Goal: Information Seeking & Learning: Learn about a topic

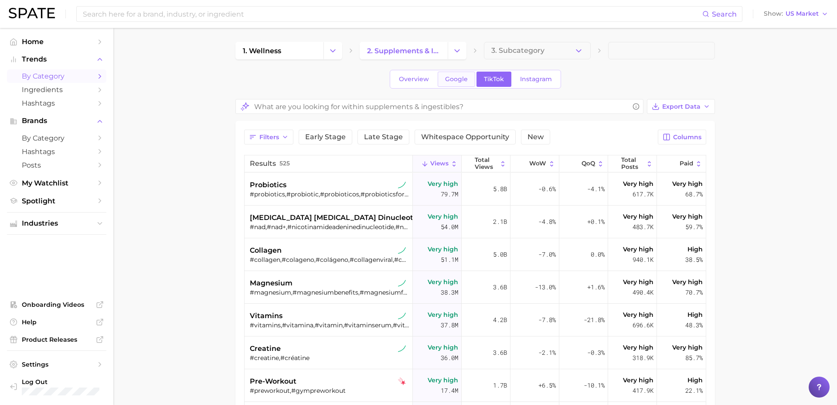
click at [458, 81] on span "Google" at bounding box center [456, 78] width 23 height 7
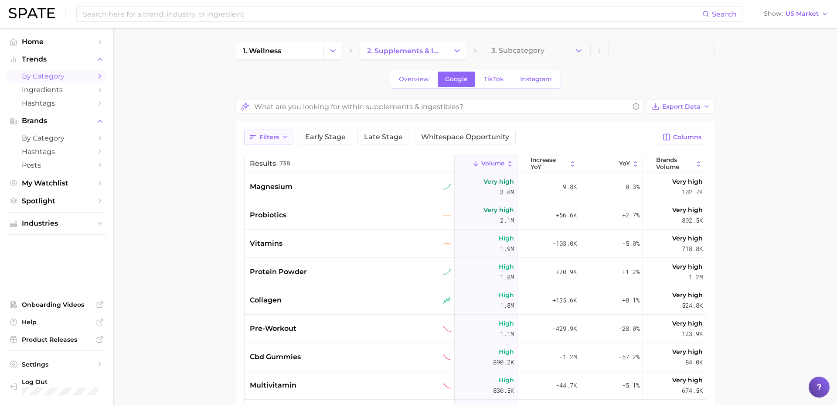
click at [271, 130] on button "Filters" at bounding box center [268, 137] width 49 height 15
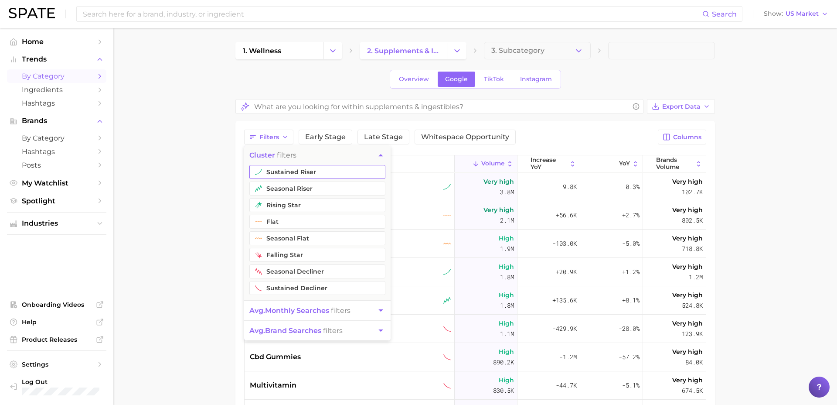
click at [328, 176] on button "sustained riser" at bounding box center [317, 172] width 136 height 14
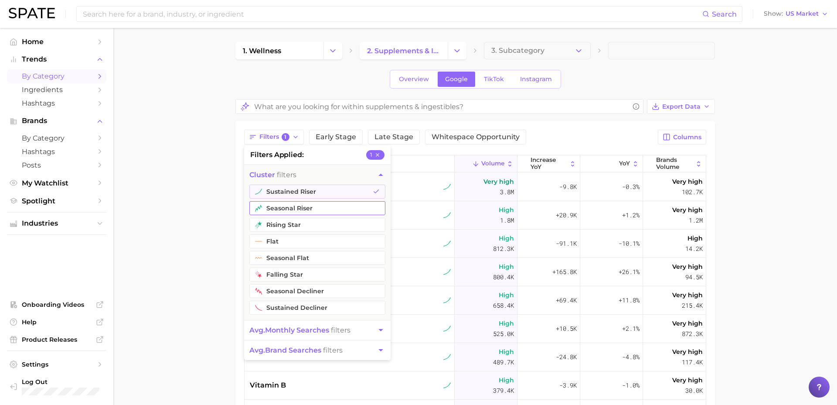
click at [313, 207] on button "seasonal riser" at bounding box center [317, 208] width 136 height 14
click at [309, 227] on button "rising star" at bounding box center [317, 225] width 136 height 14
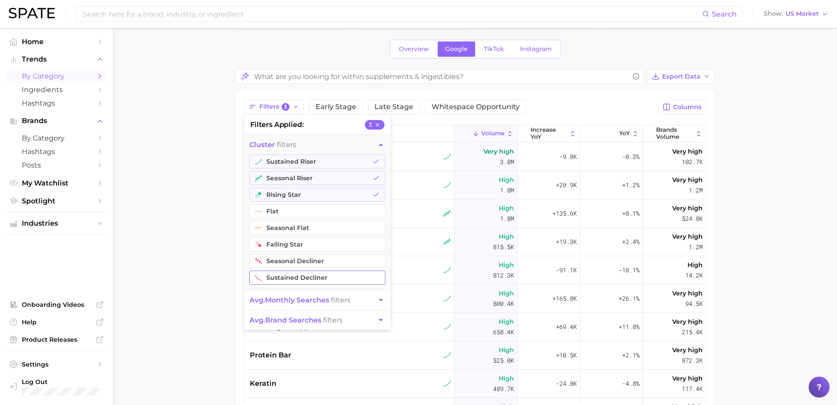
scroll to position [38, 0]
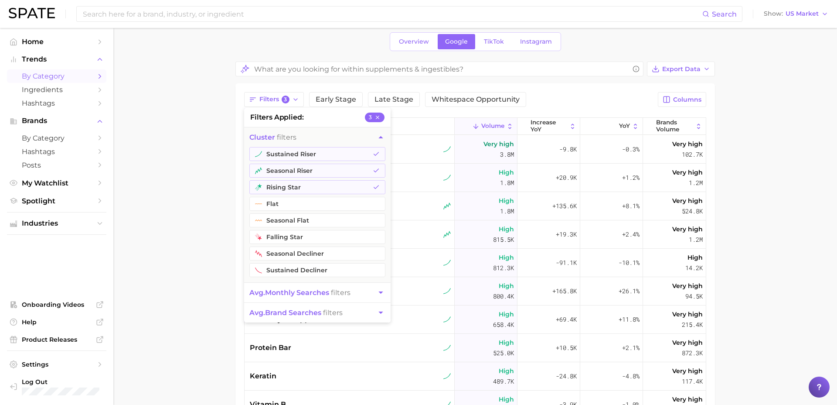
click at [372, 292] on button "avg. monthly searches filters" at bounding box center [317, 293] width 147 height 20
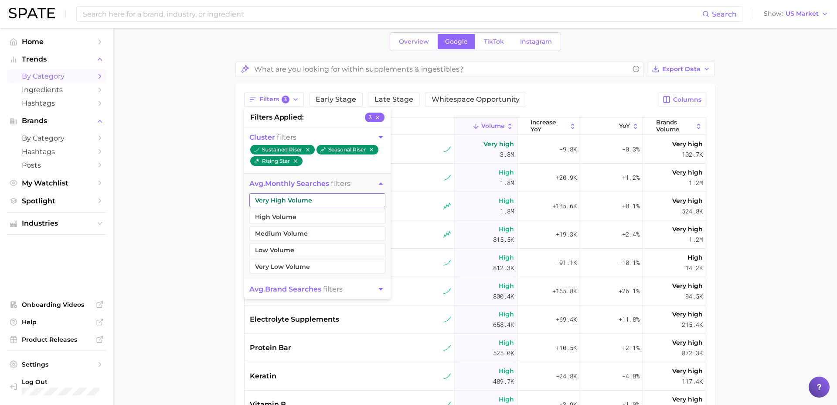
click at [341, 198] on button "Very High Volume" at bounding box center [317, 200] width 136 height 14
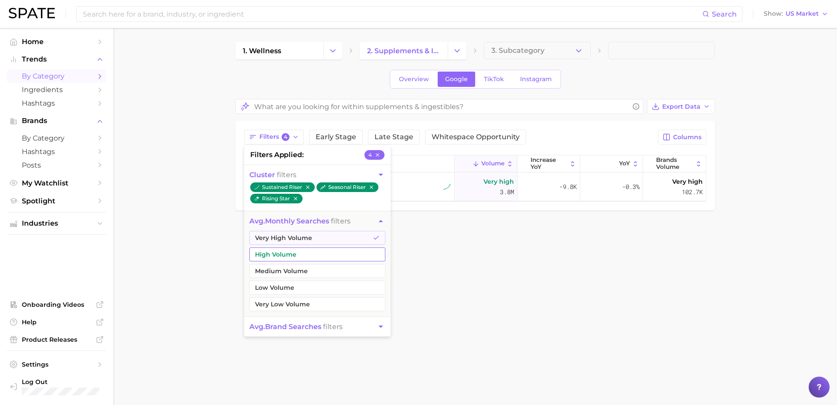
click at [313, 253] on button "High Volume" at bounding box center [317, 254] width 136 height 14
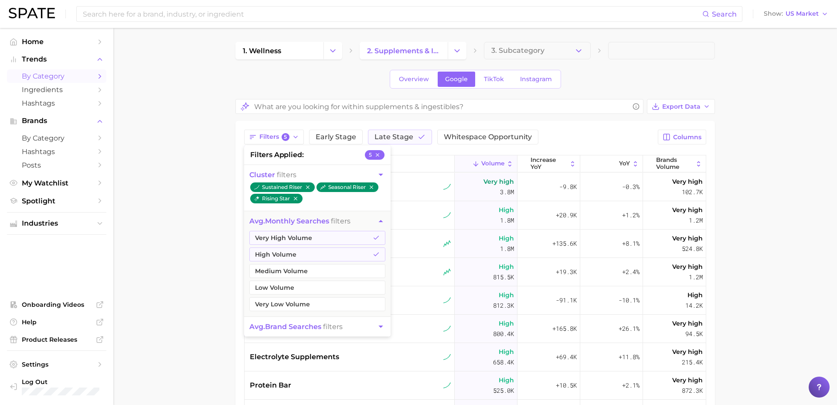
click at [191, 252] on main "1. wellness 2. supplements & ingestibles 3. Subcategory Overview Google TikTok …" at bounding box center [475, 297] width 724 height 538
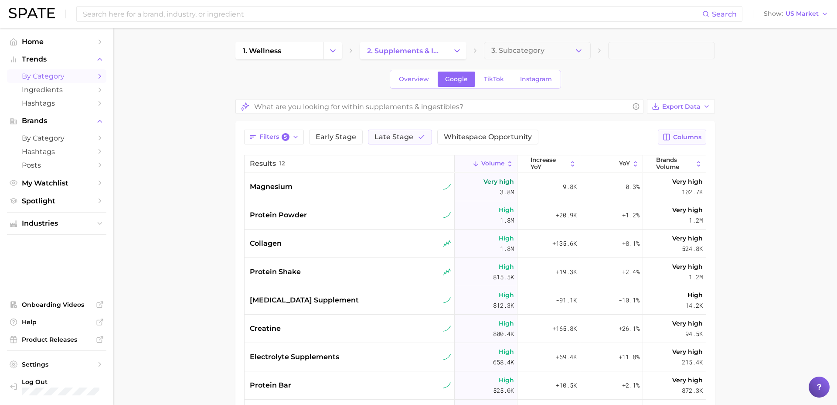
click at [641, 135] on span "Columns" at bounding box center [687, 136] width 28 height 7
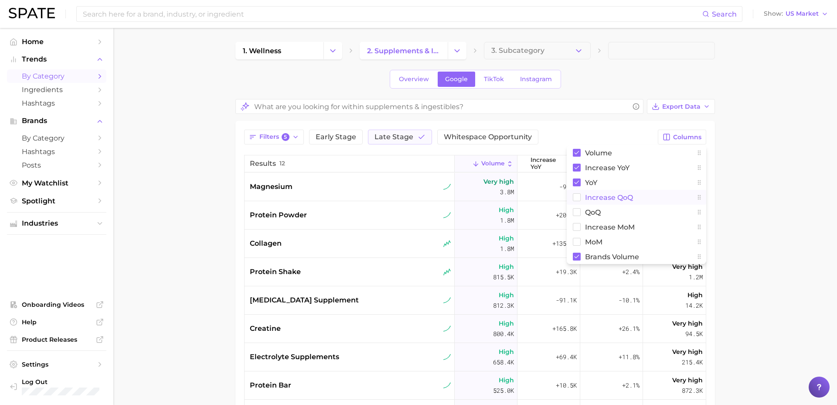
click at [606, 201] on span "increase QoQ" at bounding box center [609, 197] width 48 height 7
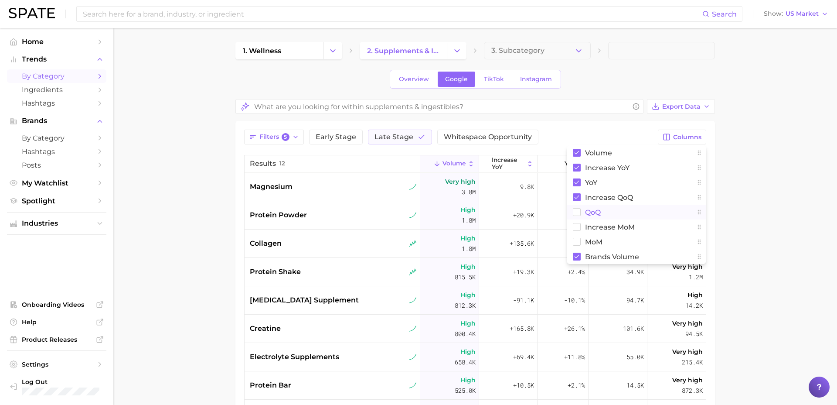
click at [589, 214] on span "QoQ" at bounding box center [593, 211] width 16 height 7
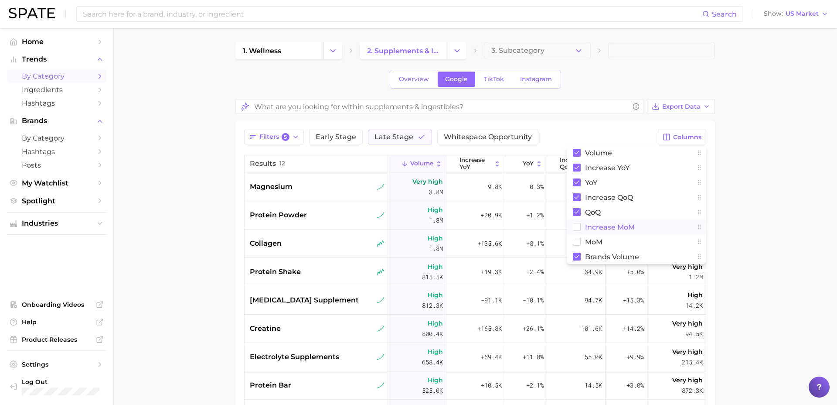
click at [589, 223] on span "increase MoM" at bounding box center [610, 226] width 50 height 7
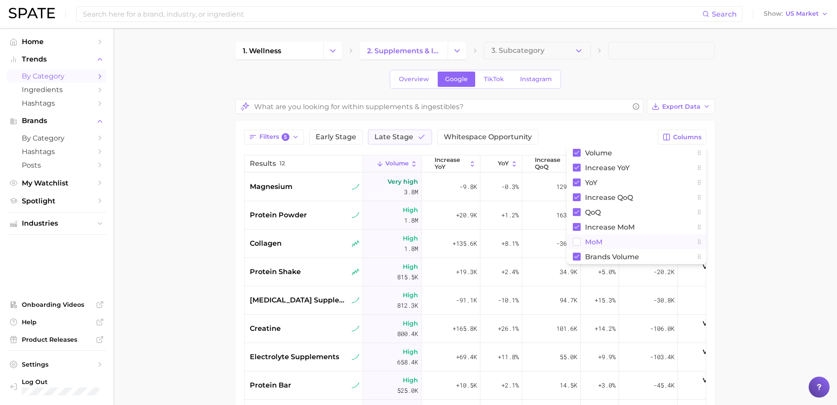
click at [581, 243] on button "MoM" at bounding box center [637, 241] width 140 height 15
click at [641, 197] on main "1. wellness 2. supplements & ingestibles 3. Subcategory Overview Google TikTok …" at bounding box center [475, 297] width 724 height 538
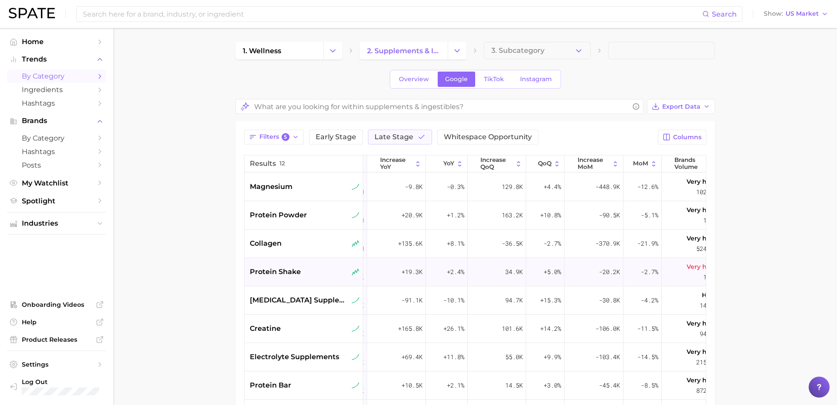
scroll to position [0, 69]
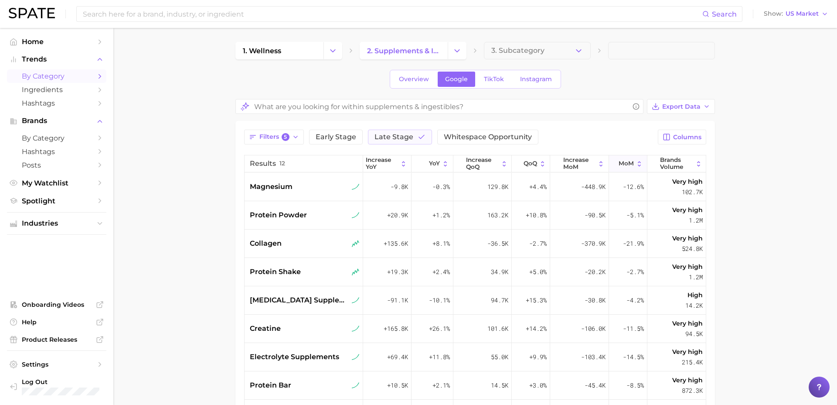
click at [624, 164] on span "MoM" at bounding box center [626, 163] width 15 height 7
click at [635, 166] on button "MoM" at bounding box center [628, 163] width 38 height 17
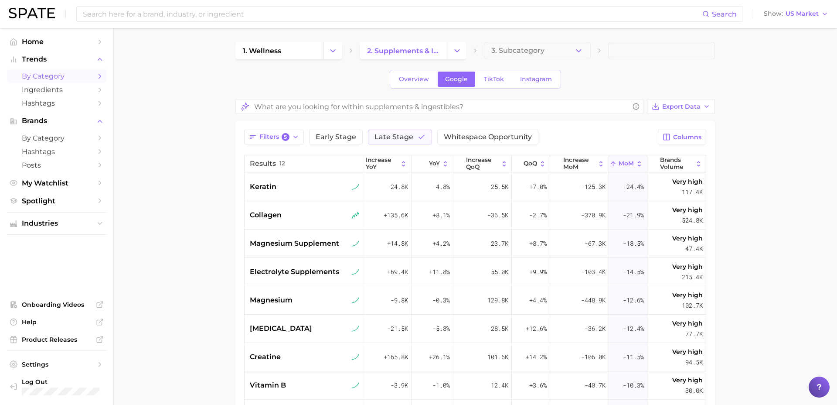
click at [635, 166] on button "MoM" at bounding box center [628, 163] width 38 height 17
click at [583, 163] on span "increase MoM" at bounding box center [579, 164] width 32 height 14
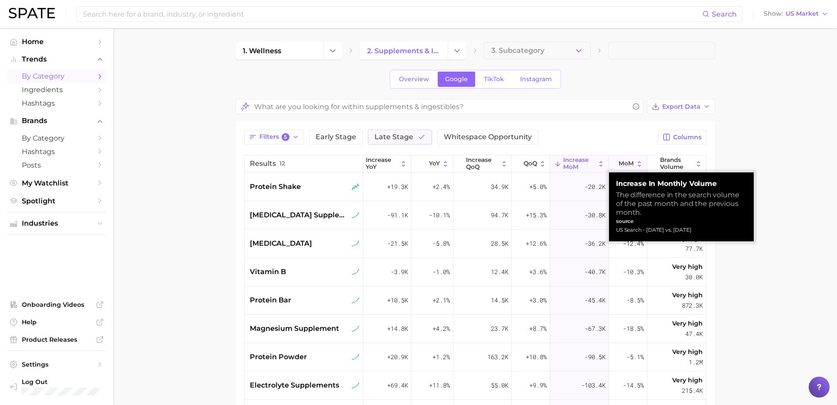
click at [621, 161] on span "MoM" at bounding box center [626, 163] width 15 height 7
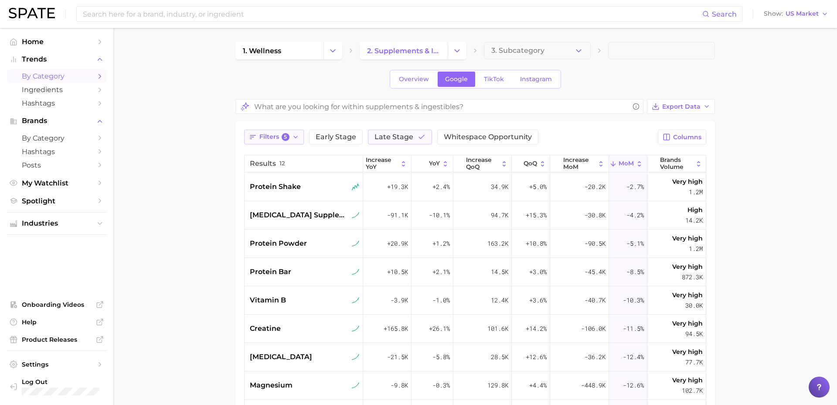
click at [267, 140] on span "Filters 5" at bounding box center [274, 137] width 30 height 8
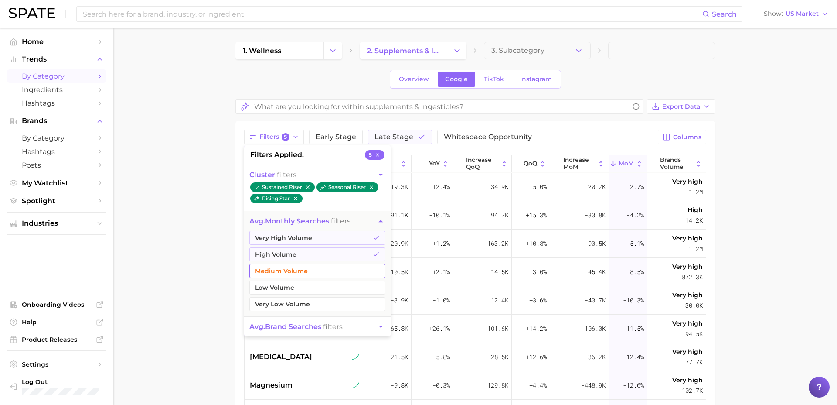
click at [314, 272] on button "Medium Volume" at bounding box center [317, 271] width 136 height 14
click at [641, 167] on main "1. wellness 2. supplements & ingestibles 3. Subcategory Overview Google TikTok …" at bounding box center [475, 320] width 724 height 584
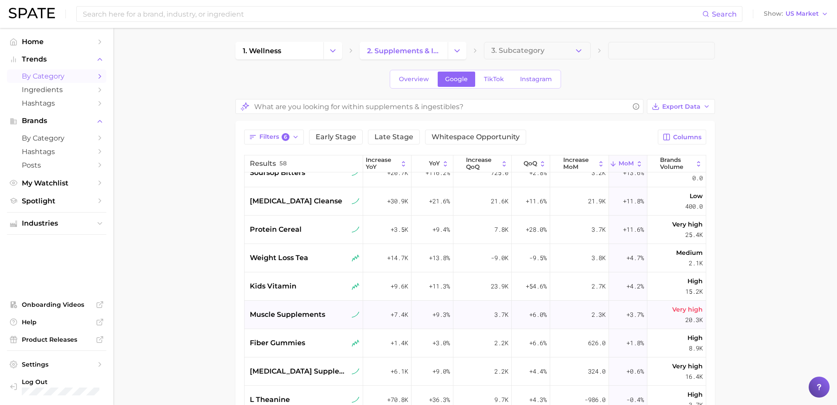
scroll to position [0, 69]
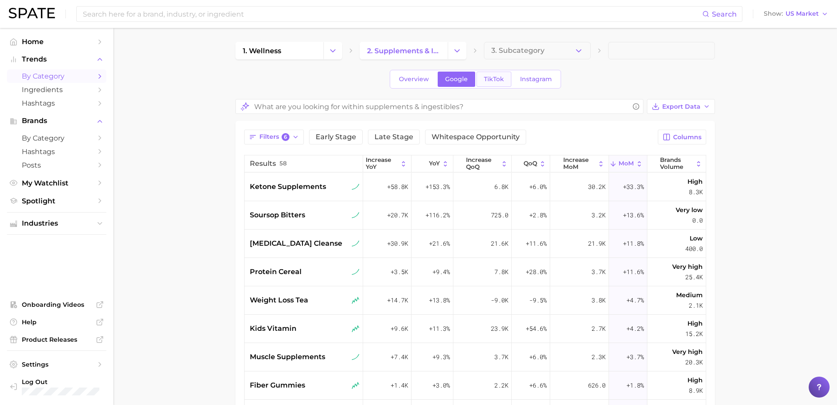
click at [485, 78] on span "TikTok" at bounding box center [494, 78] width 20 height 7
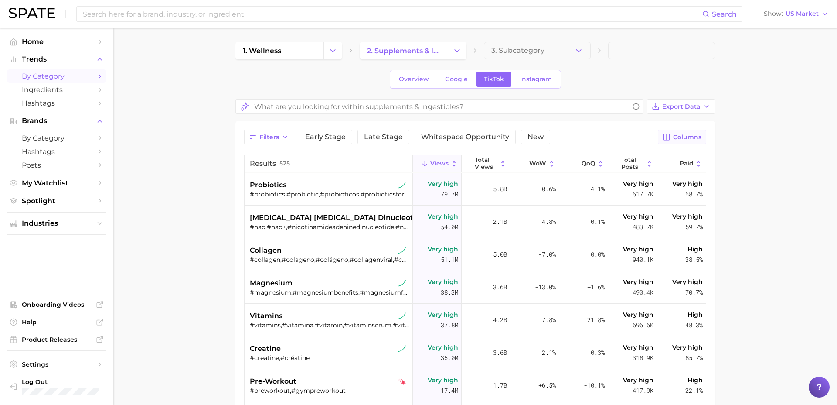
click at [641, 130] on button "Columns" at bounding box center [682, 137] width 48 height 15
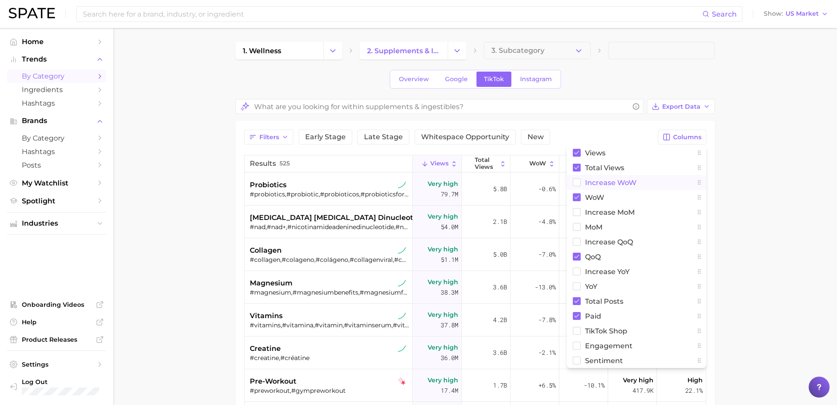
click at [588, 183] on span "Increase WoW" at bounding box center [610, 182] width 51 height 7
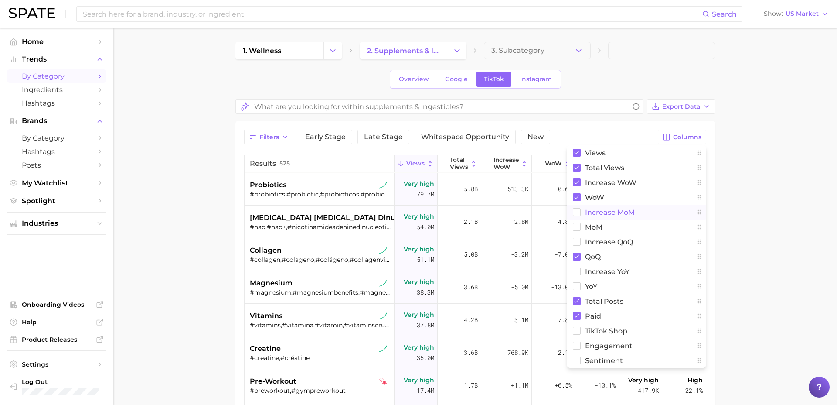
click at [590, 211] on span "increase MoM" at bounding box center [610, 211] width 50 height 7
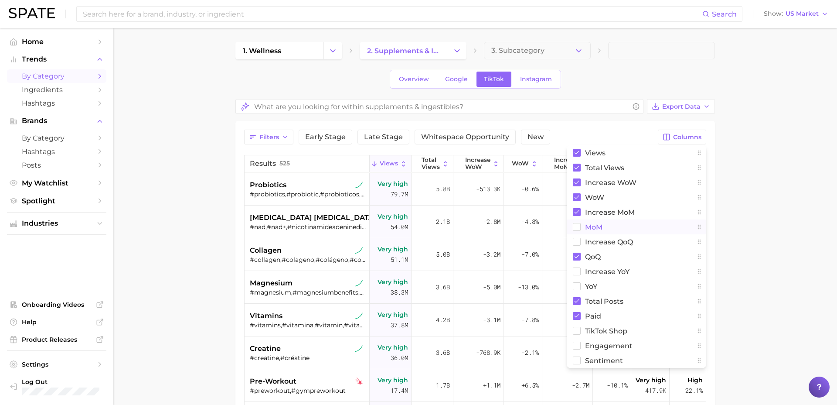
click at [580, 225] on rect at bounding box center [576, 226] width 7 height 7
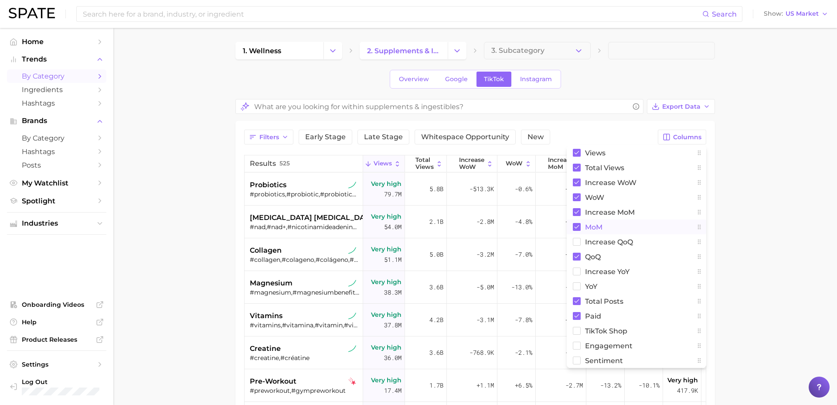
click at [641, 143] on main "1. wellness 2. supplements & ingestibles 3. Subcategory Overview Google TikTok …" at bounding box center [475, 320] width 724 height 584
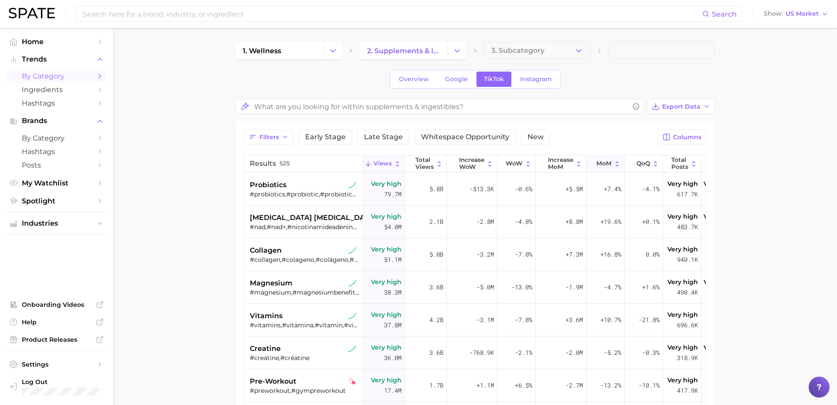
click at [604, 164] on span "MoM" at bounding box center [604, 163] width 15 height 7
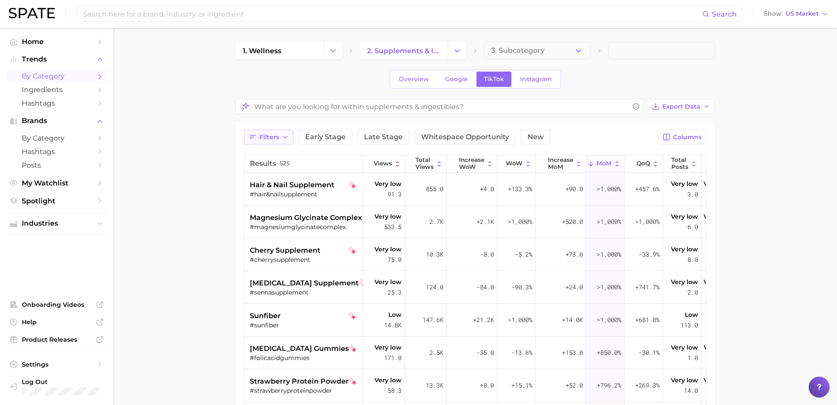
click at [272, 136] on span "Filters" at bounding box center [269, 136] width 20 height 7
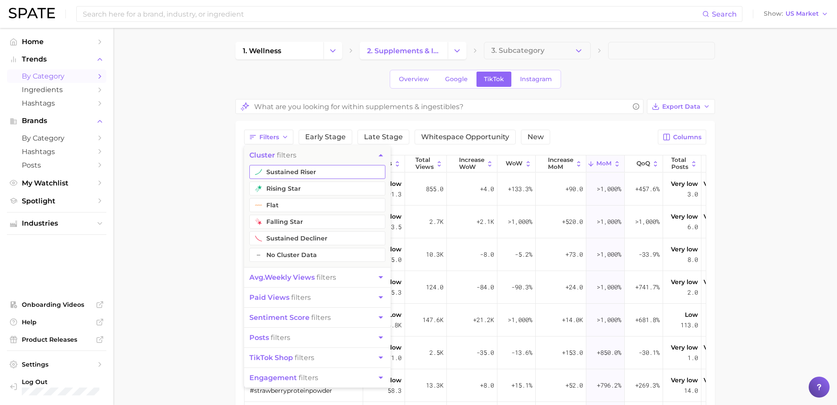
click at [295, 174] on button "sustained riser" at bounding box center [317, 172] width 136 height 14
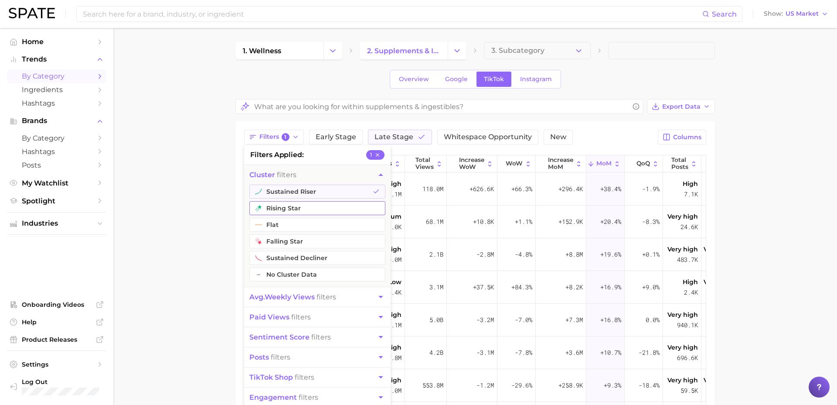
click at [287, 209] on button "rising star" at bounding box center [317, 208] width 136 height 14
click at [282, 227] on button "flat" at bounding box center [317, 225] width 136 height 14
click at [203, 271] on main "1. wellness 2. supplements & ingestibles 3. Subcategory Overview Google TikTok …" at bounding box center [475, 320] width 724 height 584
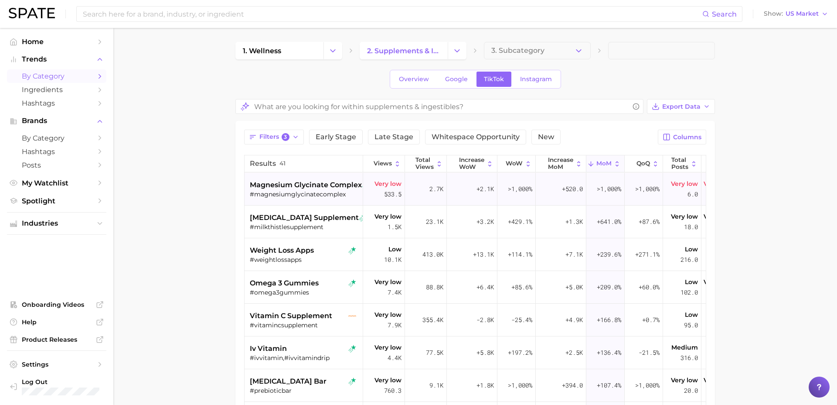
click at [342, 195] on div "#magnesiumglycinatecomplex" at bounding box center [305, 194] width 110 height 8
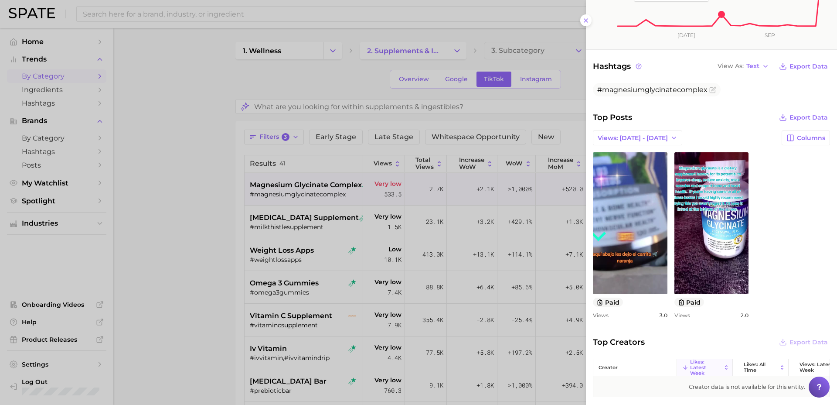
scroll to position [249, 0]
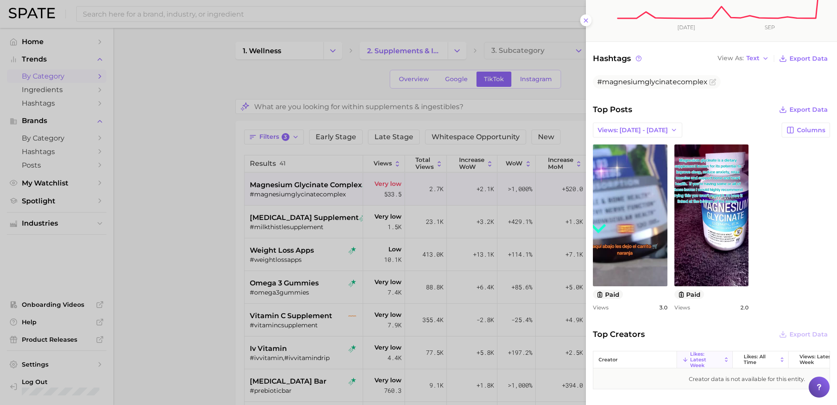
click at [432, 285] on div at bounding box center [418, 202] width 837 height 405
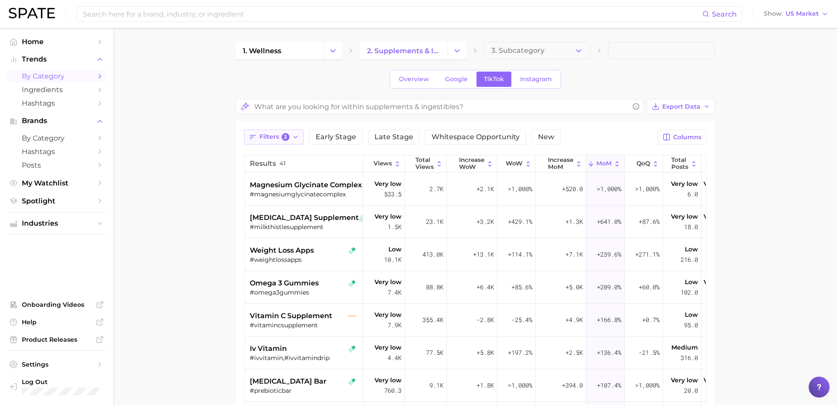
click at [275, 134] on span "Filters 3" at bounding box center [274, 137] width 30 height 8
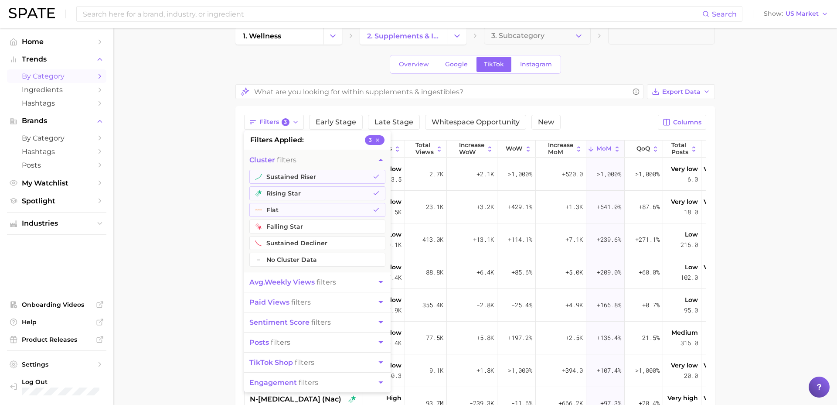
scroll to position [17, 0]
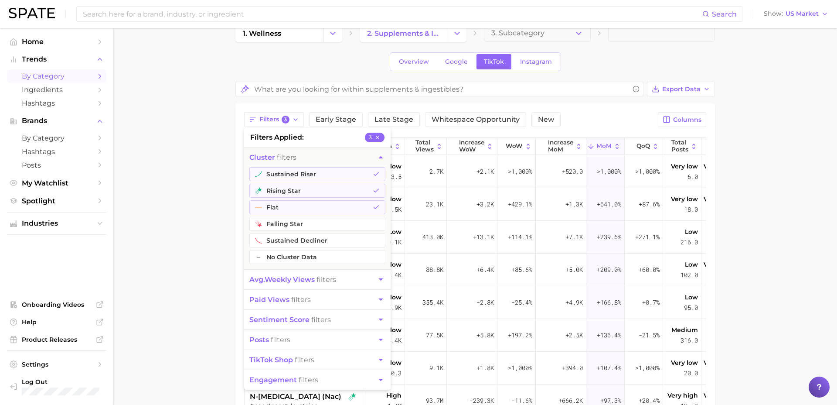
click at [315, 284] on button "avg. weekly views filters" at bounding box center [317, 280] width 147 height 20
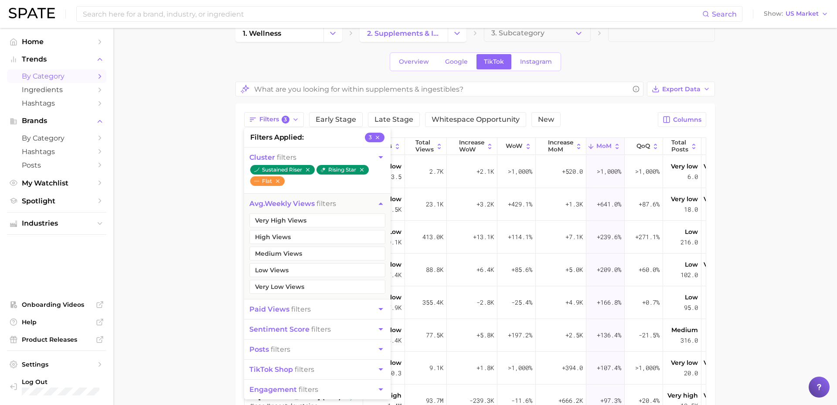
click at [296, 306] on span "paid views filters" at bounding box center [279, 309] width 61 height 8
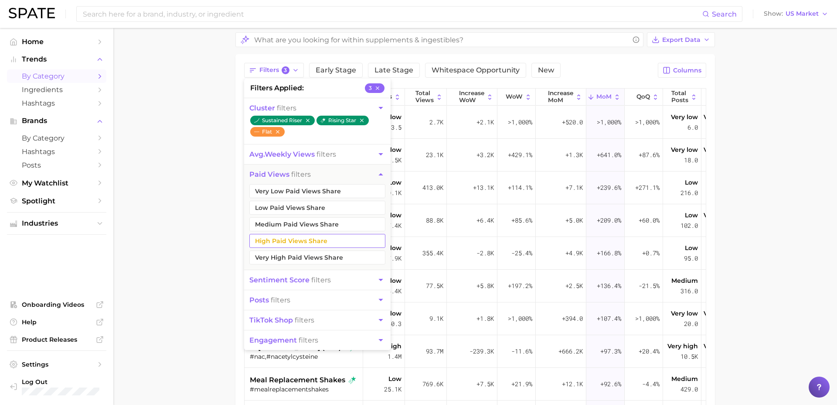
click at [318, 239] on button "High Paid Views Share" at bounding box center [317, 241] width 136 height 14
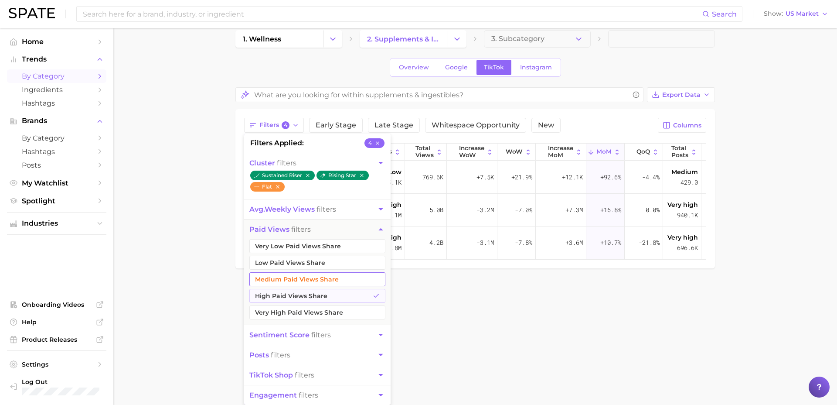
click at [305, 283] on button "Medium Paid Views Share" at bounding box center [317, 279] width 136 height 14
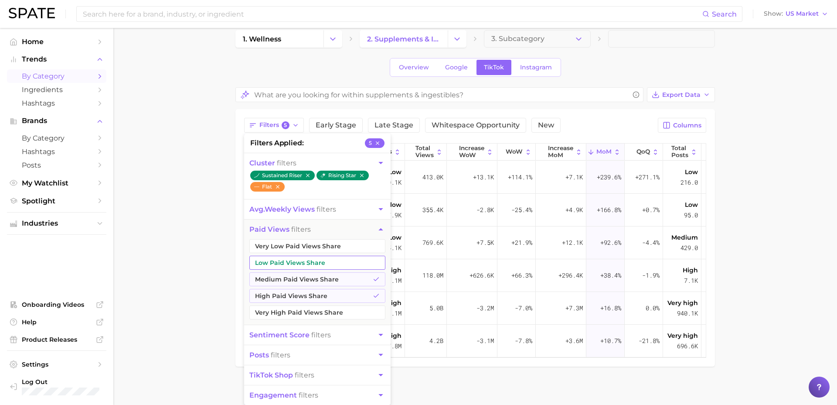
click at [307, 263] on button "Low Paid Views Share" at bounding box center [317, 263] width 136 height 14
click at [311, 250] on button "Very Low Paid Views Share" at bounding box center [317, 246] width 136 height 14
click at [198, 261] on main "1. wellness 2. supplements & ingestibles 3. Subcategory Overview Google TikTok …" at bounding box center [475, 278] width 724 height 525
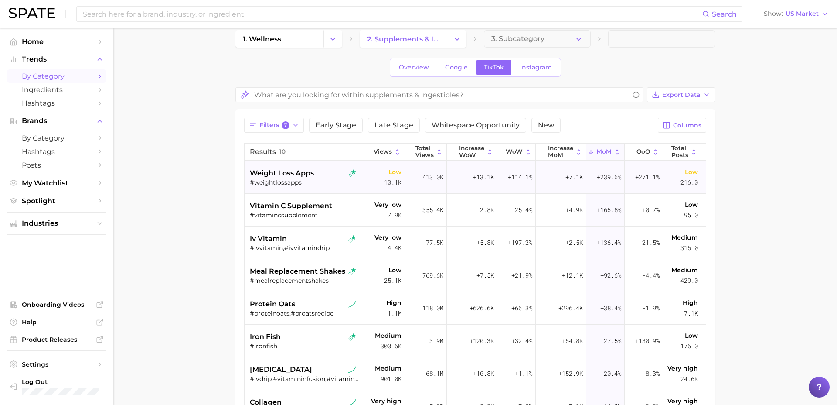
click at [315, 184] on div "#weightlossapps" at bounding box center [305, 182] width 110 height 8
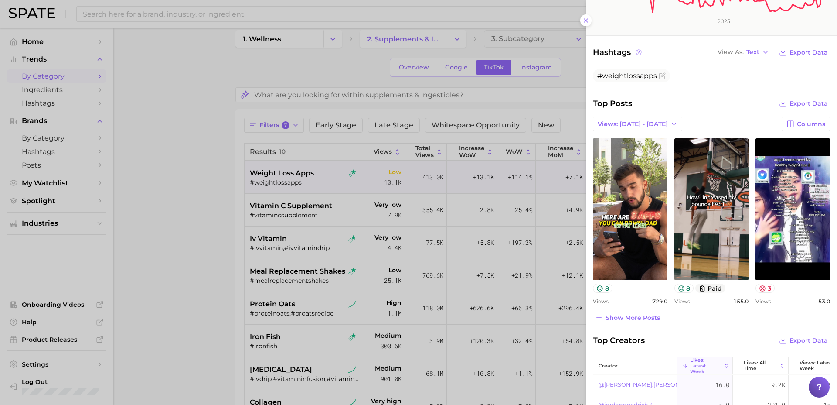
scroll to position [249, 0]
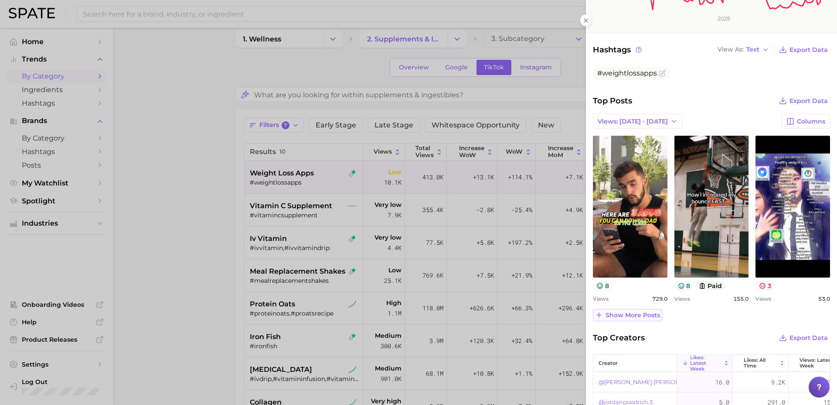
click at [633, 316] on span "Show more posts" at bounding box center [633, 314] width 55 height 7
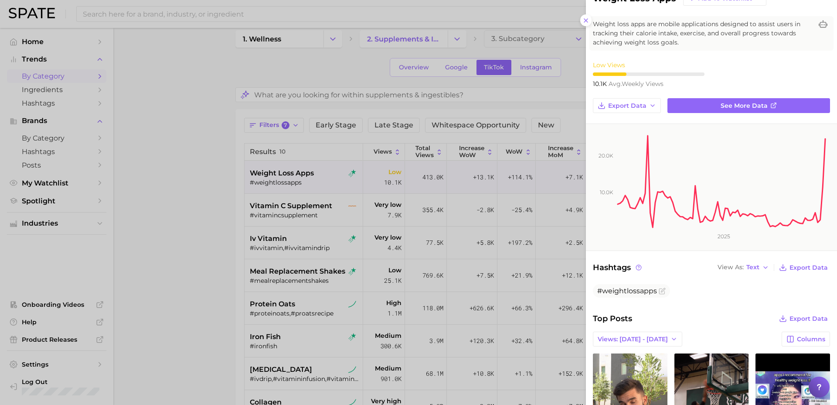
scroll to position [20, 0]
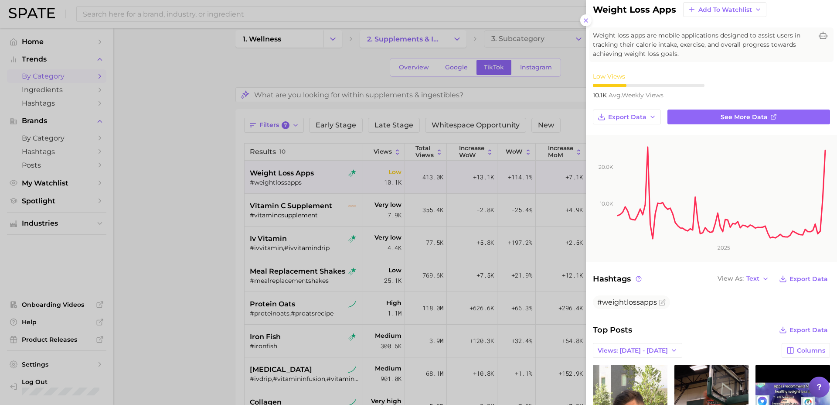
click at [177, 258] on div at bounding box center [418, 202] width 837 height 405
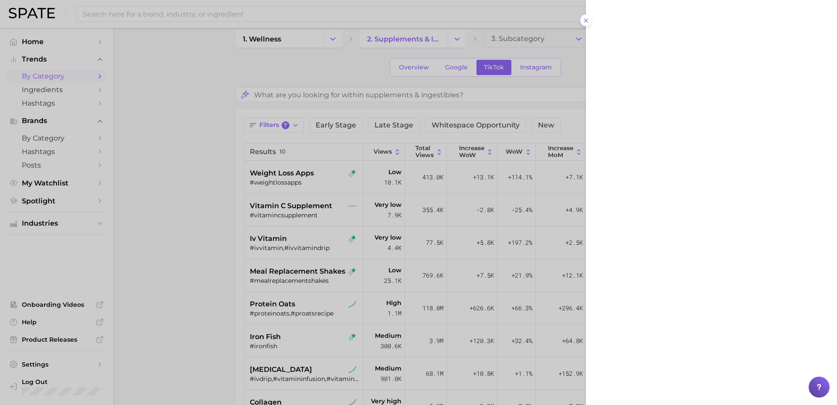
scroll to position [0, 0]
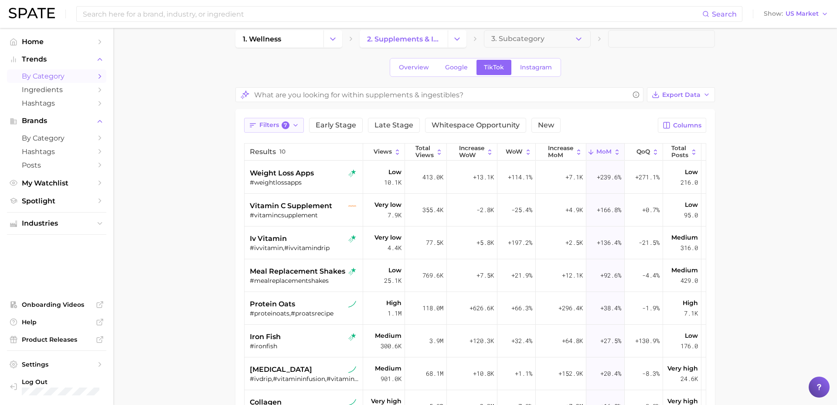
click at [257, 126] on button "Filters 7" at bounding box center [274, 125] width 60 height 15
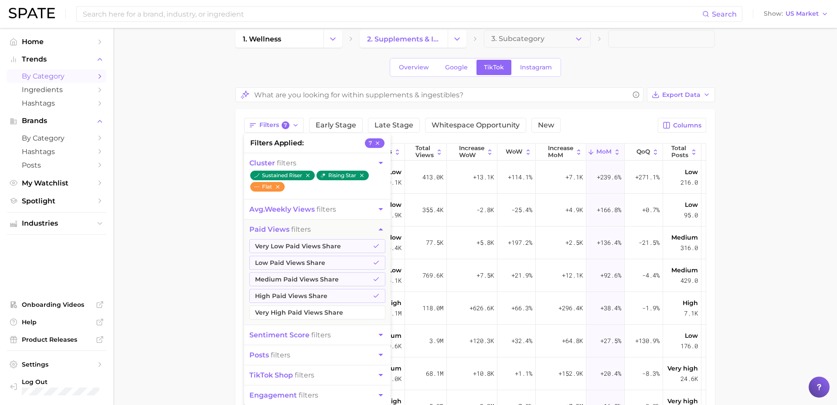
click at [351, 208] on button "avg. weekly views filters" at bounding box center [317, 209] width 147 height 20
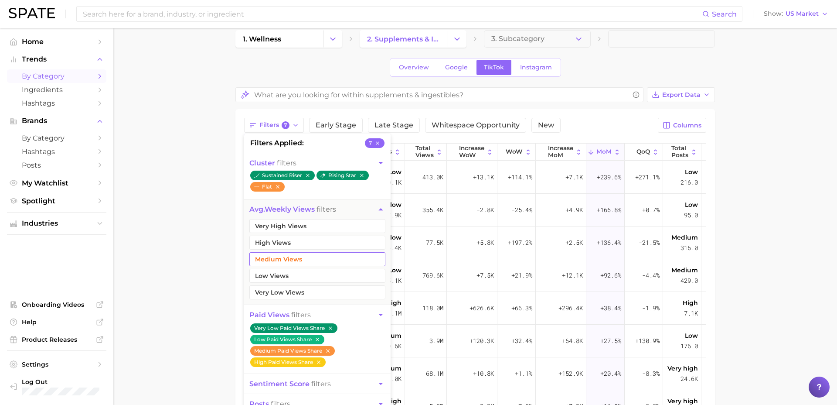
click at [314, 259] on button "Medium Views" at bounding box center [317, 259] width 136 height 14
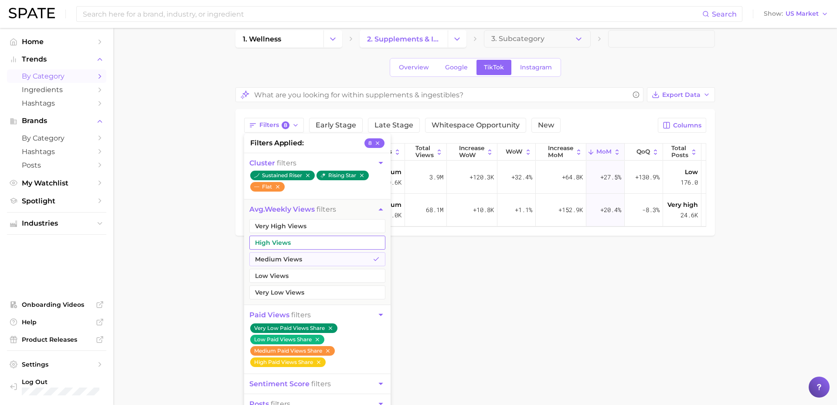
click at [317, 235] on button "High Views" at bounding box center [317, 242] width 136 height 14
click at [322, 224] on button "Very High Views" at bounding box center [317, 226] width 136 height 14
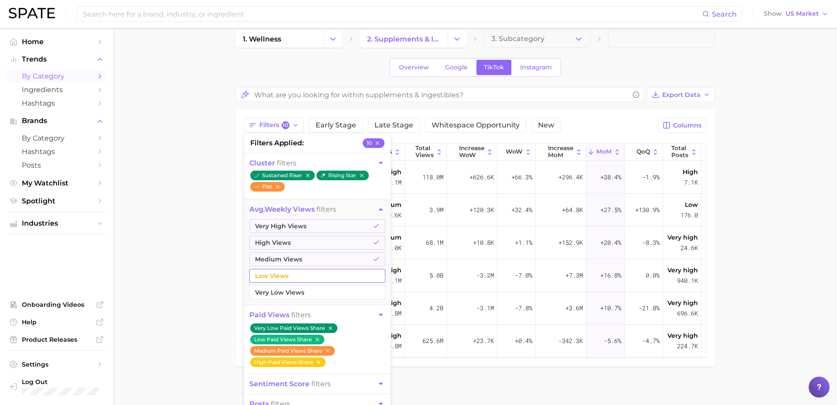
click at [314, 276] on button "Low Views" at bounding box center [317, 276] width 136 height 14
click at [174, 259] on main "1. wellness 2. supplements & ingestibles 3. Subcategory Overview Google TikTok …" at bounding box center [475, 245] width 724 height 459
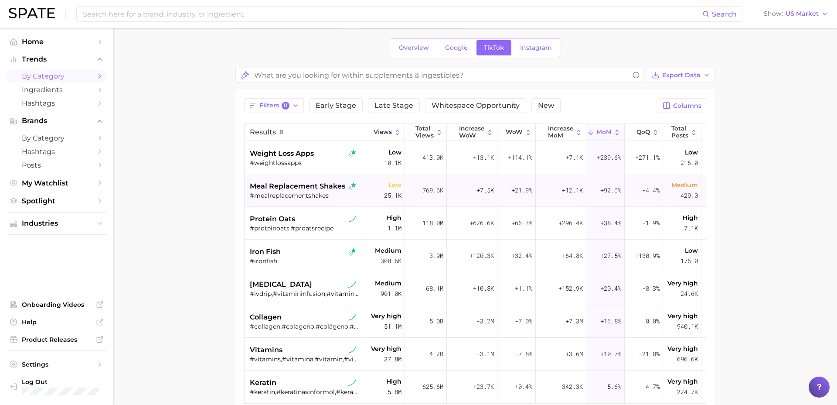
scroll to position [32, 0]
click at [317, 224] on div "#proteinoats,#proatsrecipe" at bounding box center [305, 227] width 110 height 8
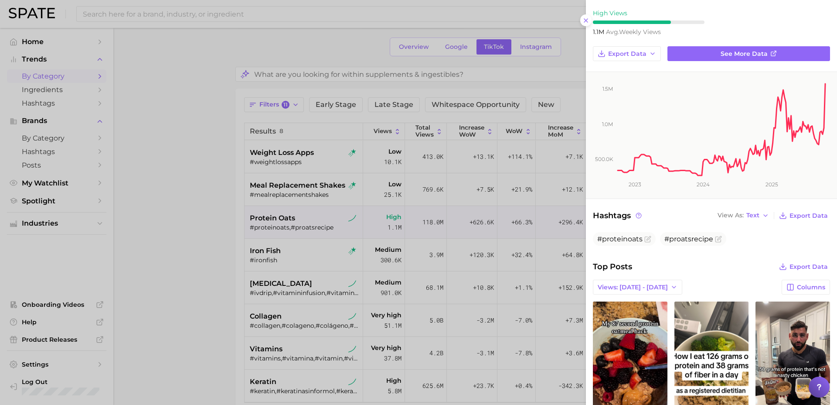
scroll to position [47, 0]
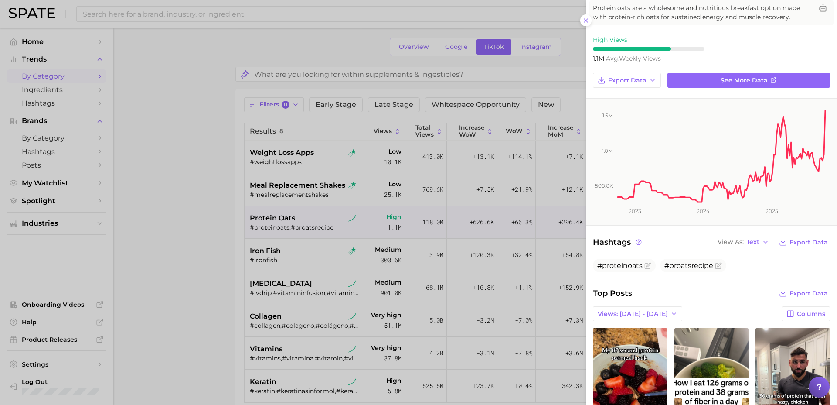
click at [283, 226] on div at bounding box center [418, 202] width 837 height 405
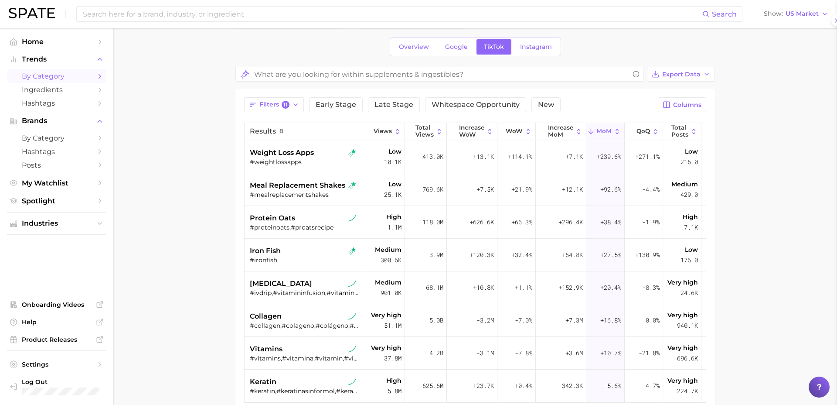
scroll to position [0, 0]
click at [307, 187] on span "meal replacement shakes" at bounding box center [298, 185] width 96 height 10
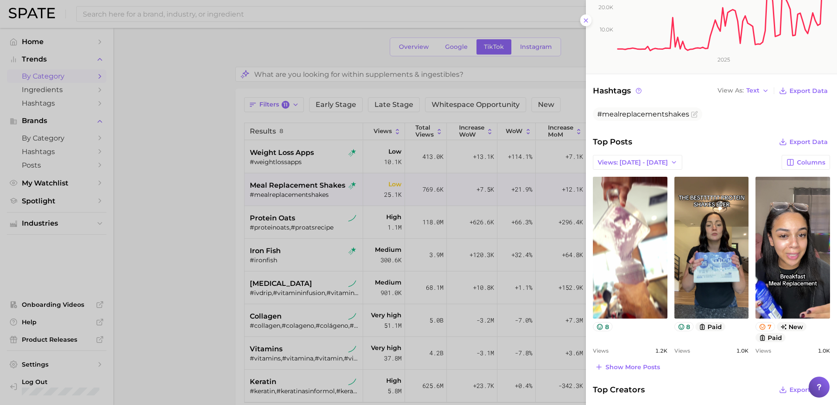
scroll to position [216, 0]
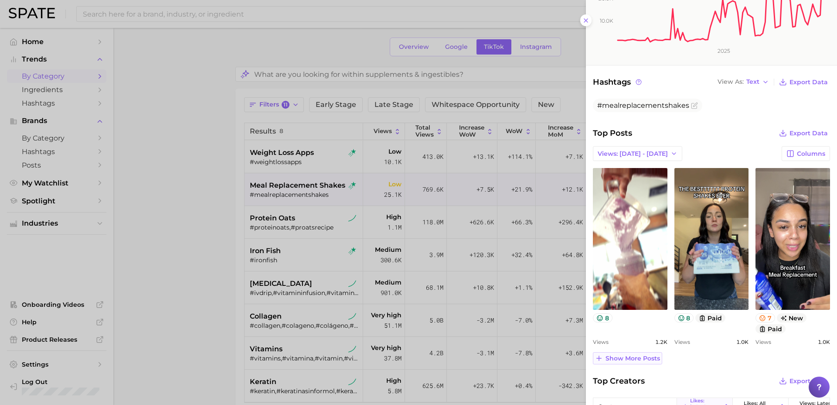
click at [641, 349] on span "Show more posts" at bounding box center [633, 358] width 55 height 7
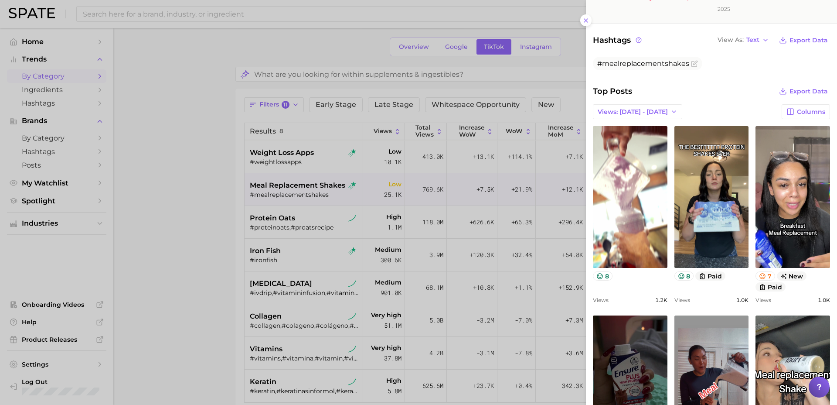
scroll to position [0, 0]
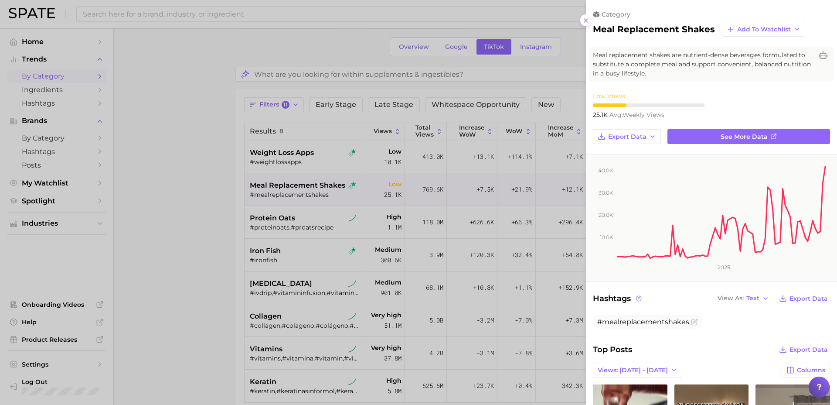
click at [191, 278] on div at bounding box center [418, 202] width 837 height 405
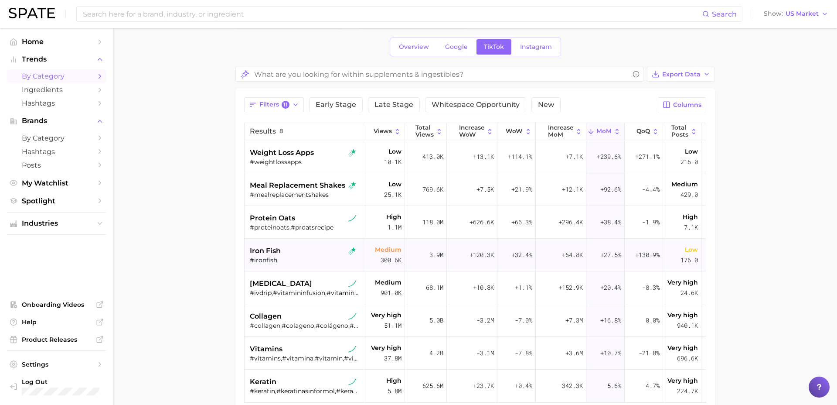
click at [325, 256] on div "#ironfish" at bounding box center [305, 260] width 110 height 8
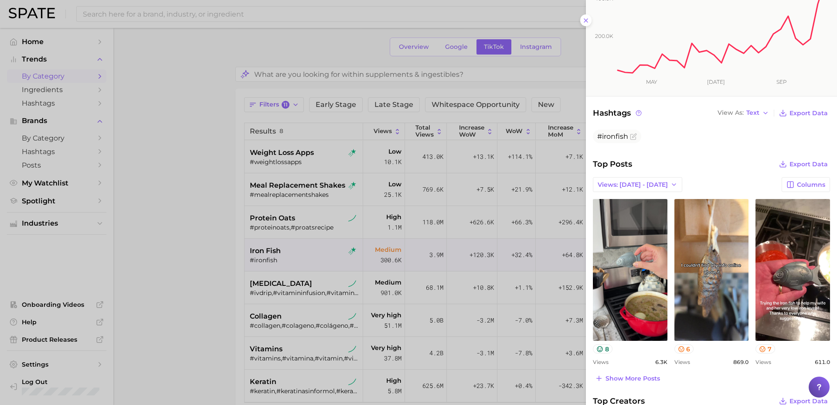
scroll to position [192, 0]
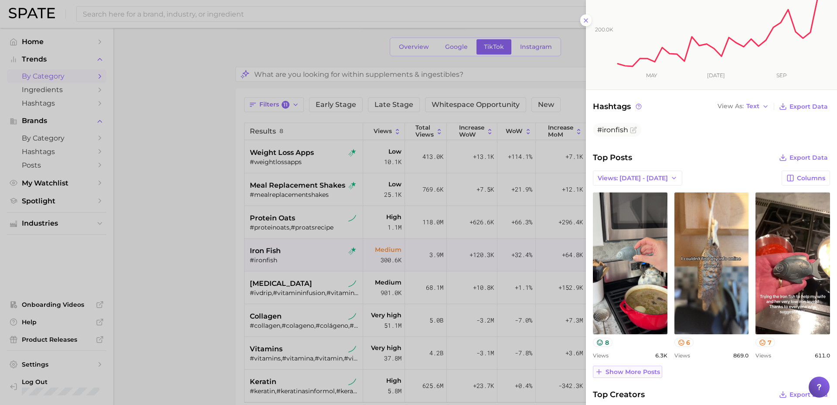
click at [640, 349] on span "Show more posts" at bounding box center [633, 371] width 55 height 7
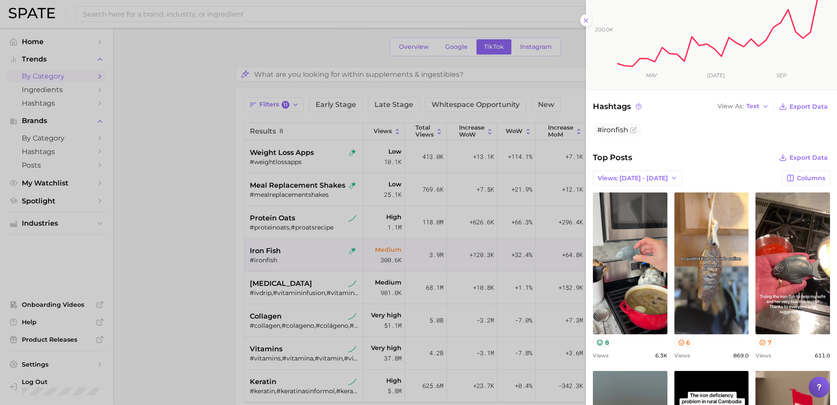
scroll to position [0, 0]
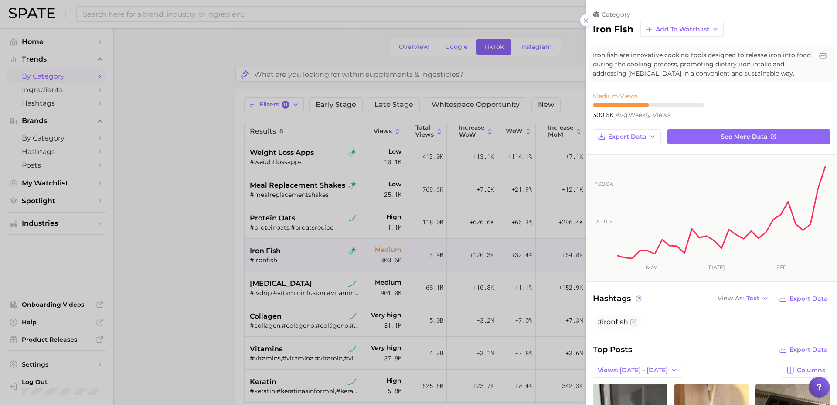
click at [295, 287] on div at bounding box center [418, 202] width 837 height 405
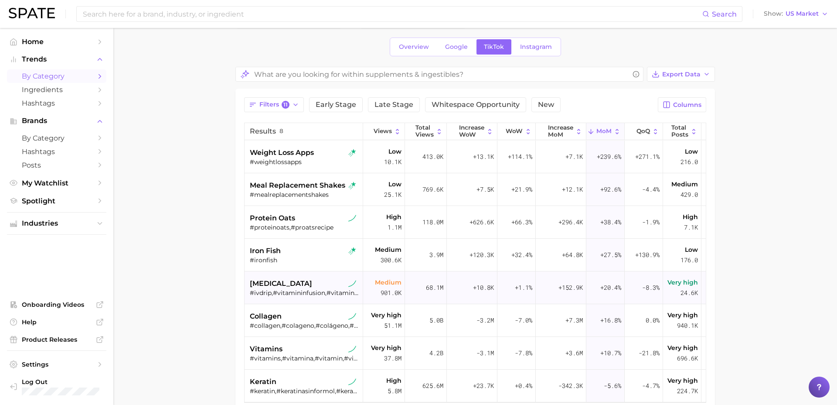
click at [307, 293] on div "#ivdrip,#vitamininfusion,#vitamintherapy,#ivvitamintherapy,#vitamindrip,#ivdrip…" at bounding box center [305, 293] width 110 height 8
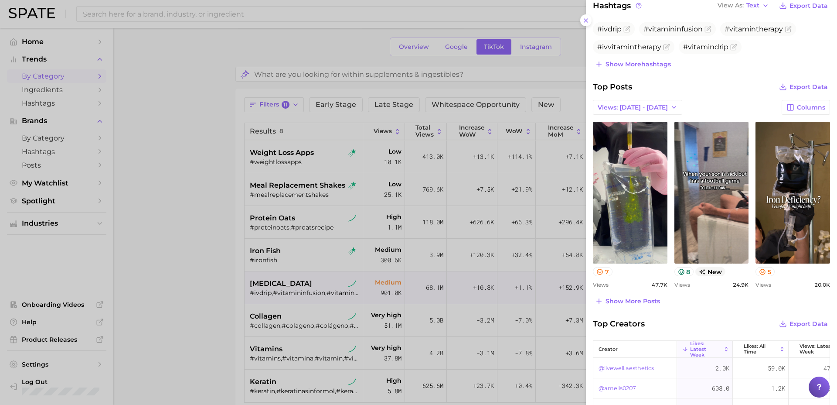
click at [235, 311] on div at bounding box center [418, 202] width 837 height 405
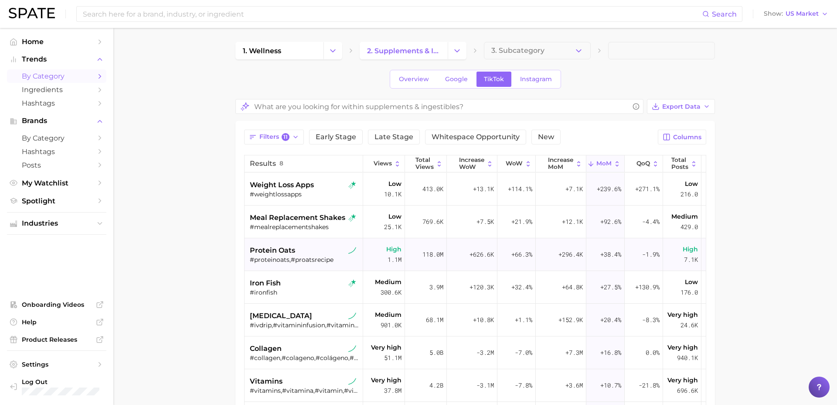
click at [320, 253] on div "protein oats" at bounding box center [305, 250] width 110 height 10
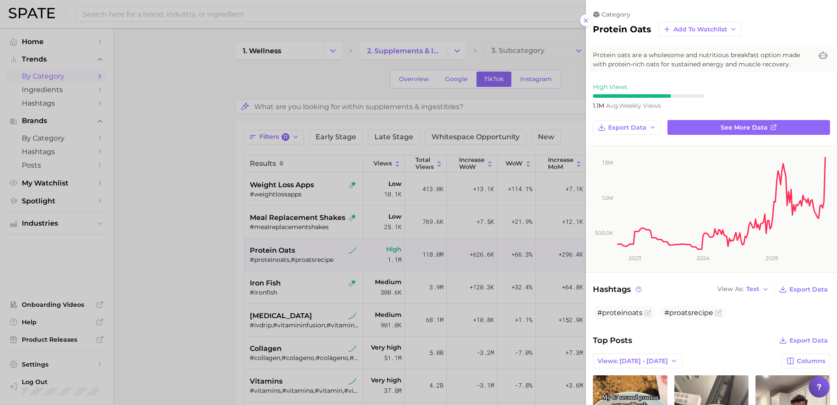
click at [387, 166] on div at bounding box center [418, 202] width 837 height 405
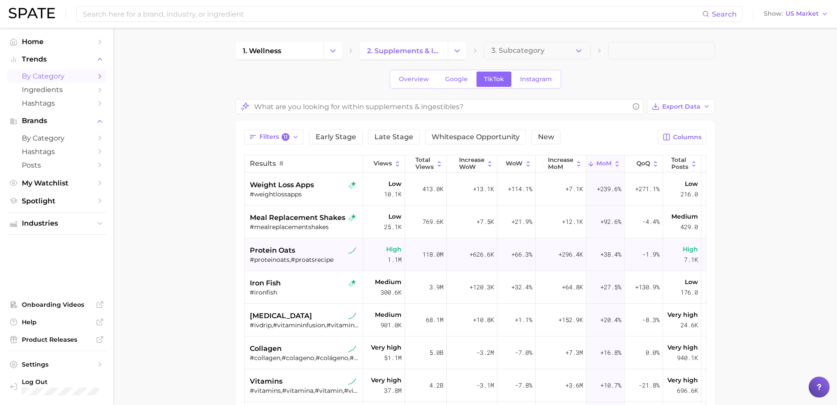
click at [316, 248] on div "protein oats" at bounding box center [305, 250] width 110 height 10
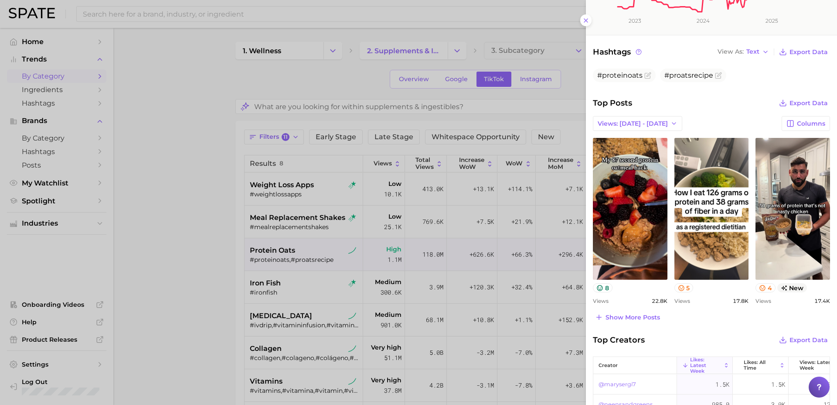
scroll to position [243, 0]
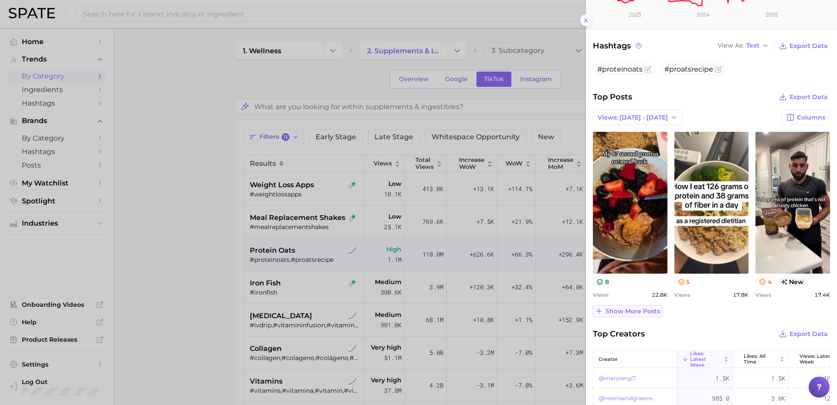
click at [636, 311] on span "Show more posts" at bounding box center [633, 310] width 55 height 7
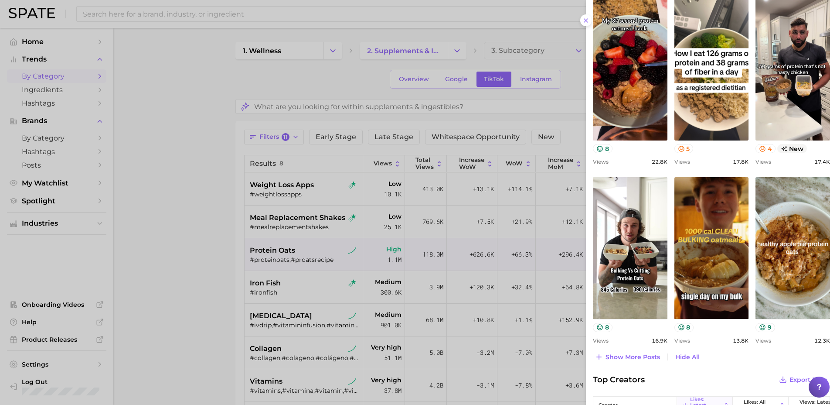
scroll to position [374, 0]
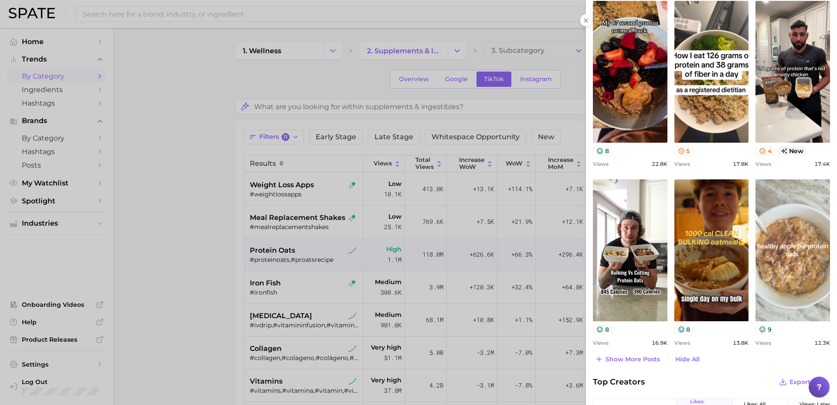
click at [641, 265] on link "view post on TikTok" at bounding box center [793, 250] width 75 height 142
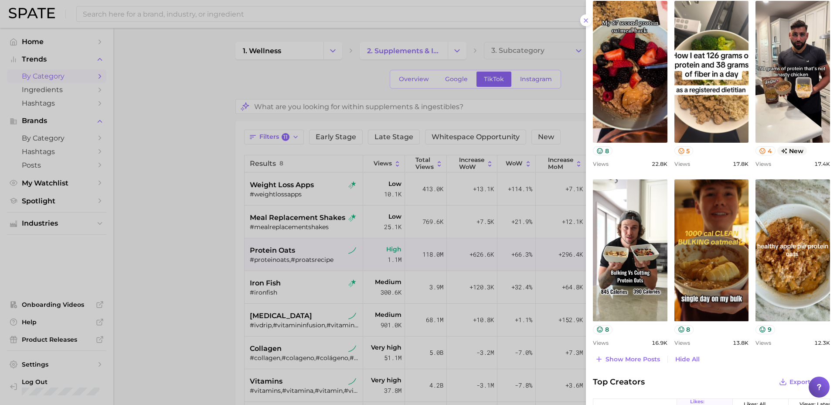
click at [223, 271] on div at bounding box center [418, 202] width 837 height 405
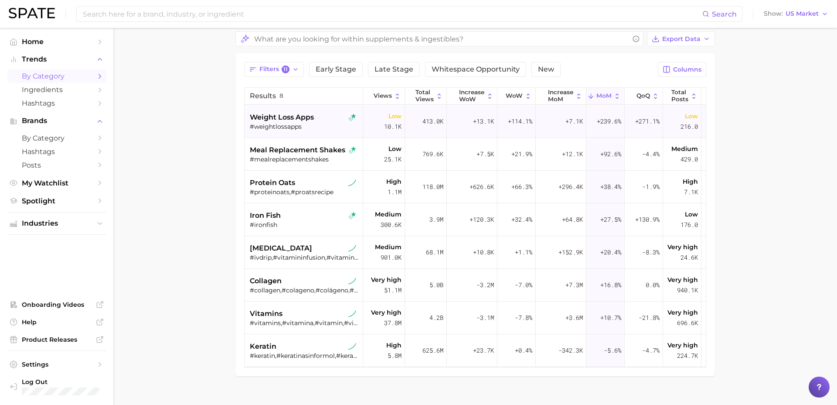
scroll to position [0, 0]
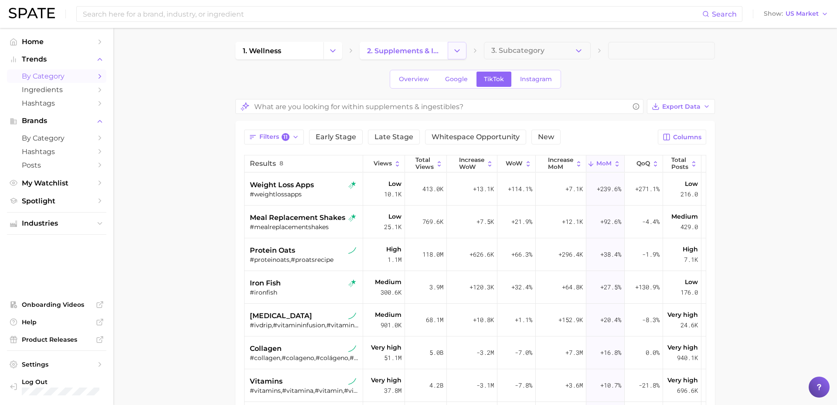
click at [464, 49] on button "Change Category" at bounding box center [457, 50] width 19 height 17
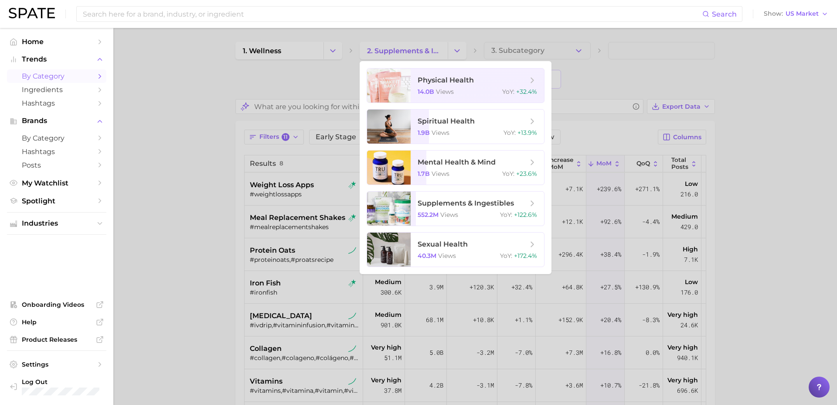
click at [327, 60] on div at bounding box center [418, 202] width 837 height 405
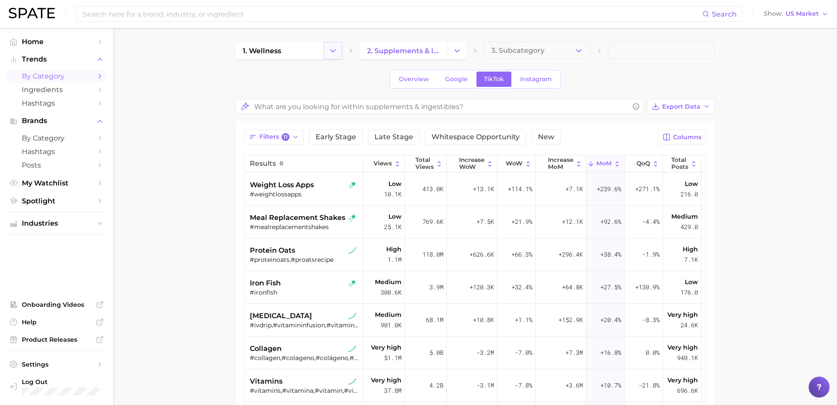
click at [334, 48] on icon "Change Category" at bounding box center [332, 50] width 9 height 9
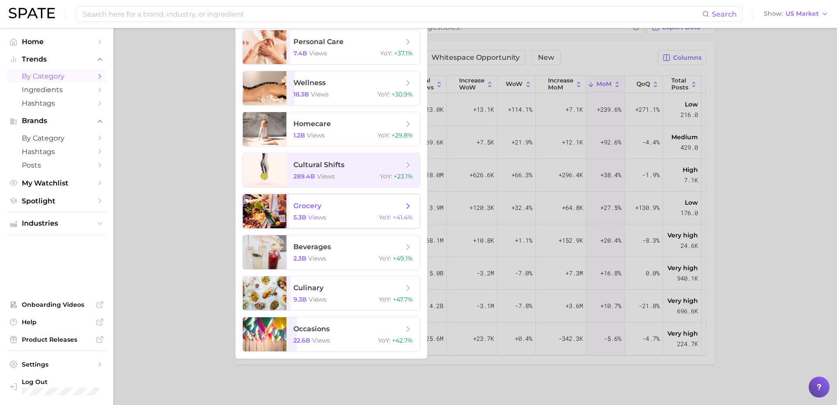
scroll to position [82, 0]
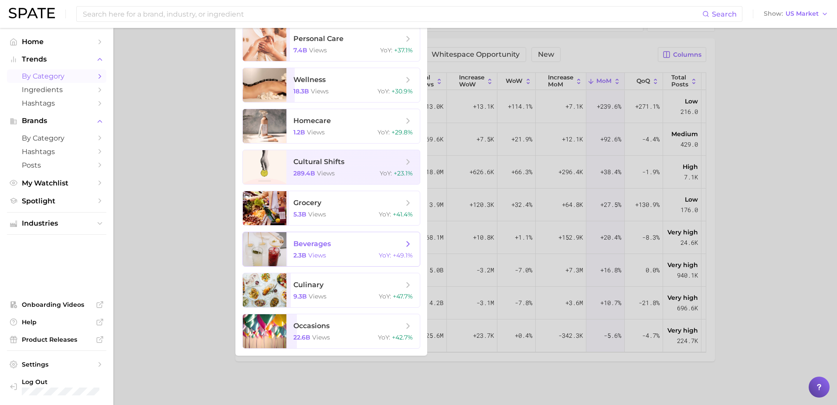
click at [354, 254] on div "2.3b views YoY : +49.1%" at bounding box center [352, 255] width 119 height 8
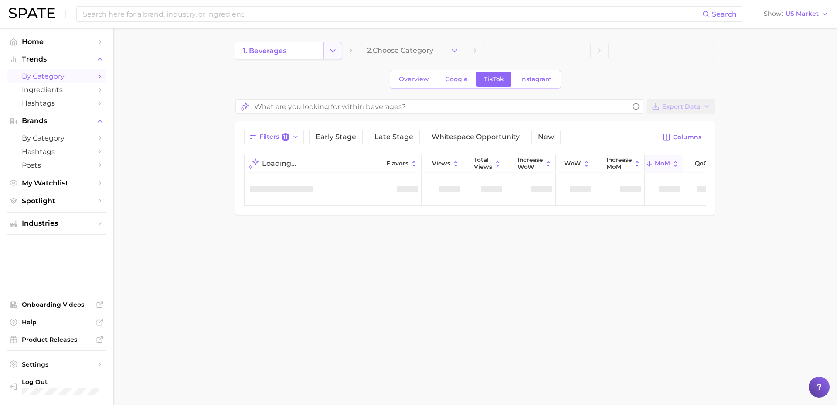
click at [331, 56] on button "Change Category" at bounding box center [333, 50] width 19 height 17
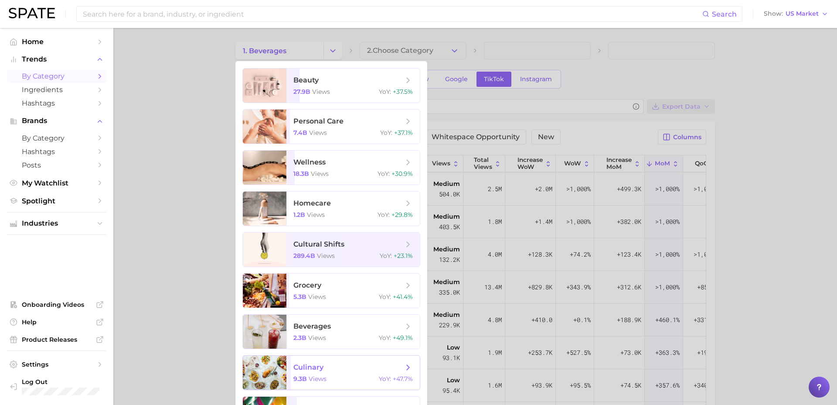
click at [334, 349] on span "culinary 9.3b views YoY : +47.7%" at bounding box center [353, 372] width 133 height 34
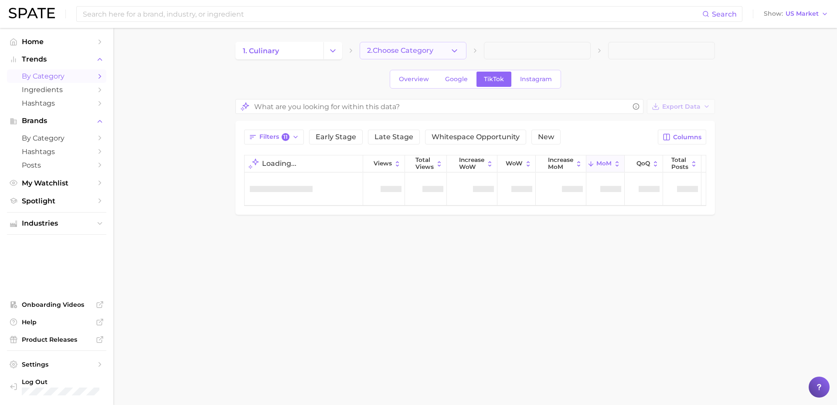
click at [456, 46] on icon "button" at bounding box center [454, 50] width 9 height 9
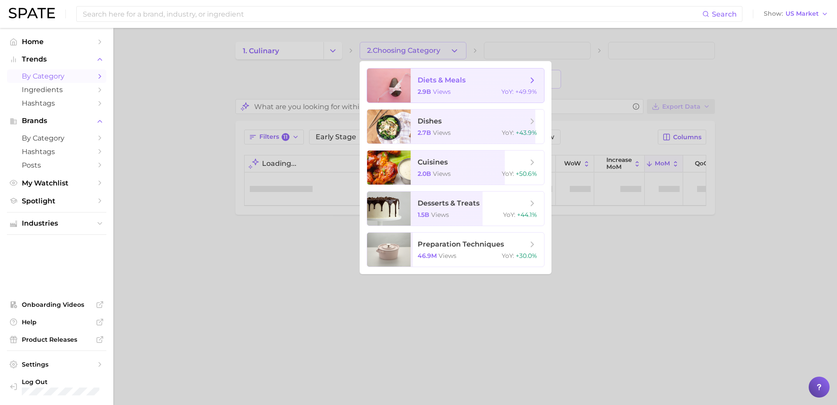
click at [488, 85] on span "diets & meals 2.9b views YoY : +49.9%" at bounding box center [477, 85] width 133 height 34
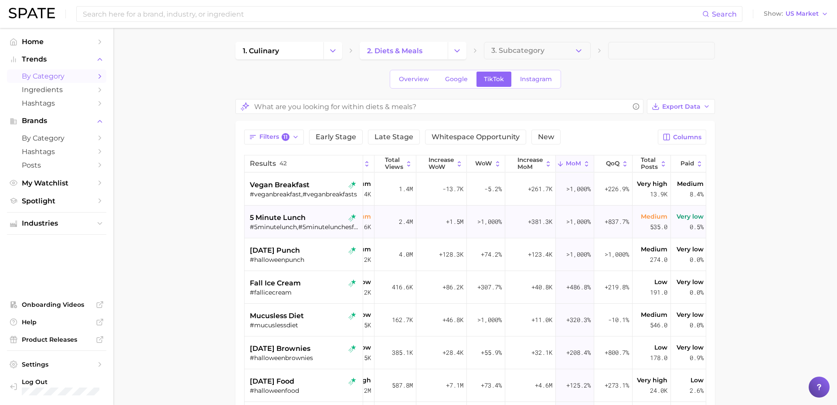
scroll to position [0, 90]
click at [297, 195] on div "#veganbreakfast,#veganbreakfasts" at bounding box center [305, 194] width 110 height 8
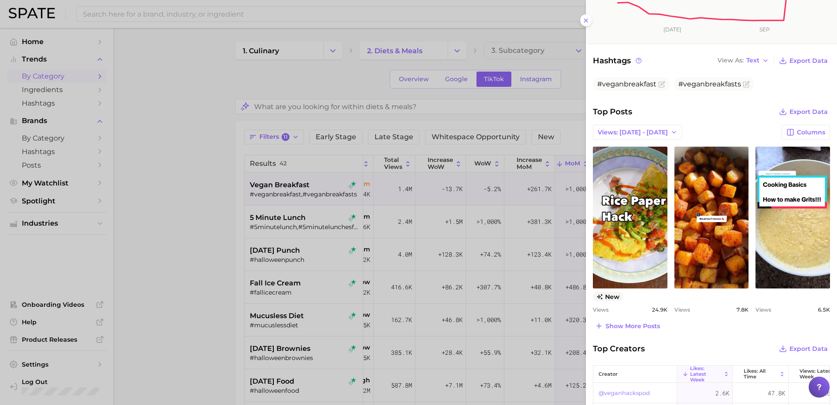
scroll to position [249, 0]
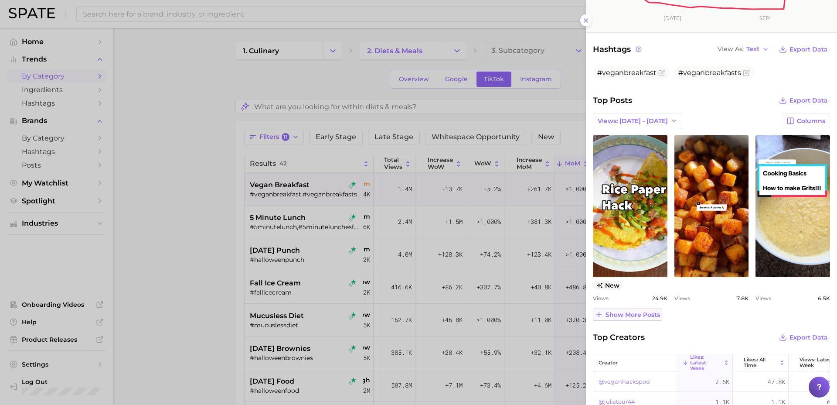
click at [641, 314] on span "Show more posts" at bounding box center [633, 314] width 55 height 7
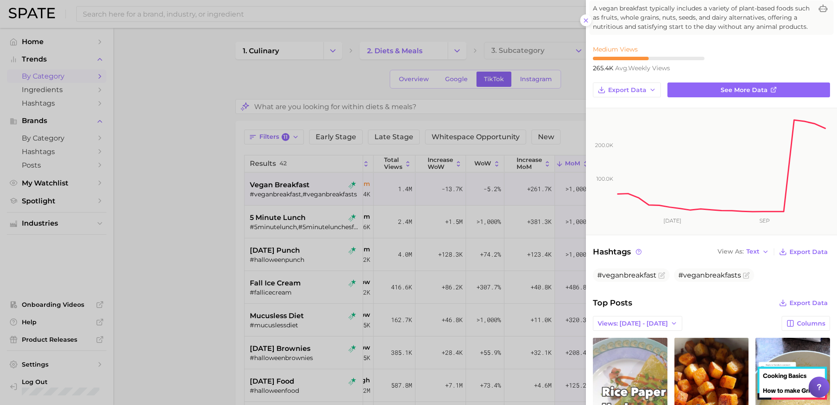
scroll to position [0, 0]
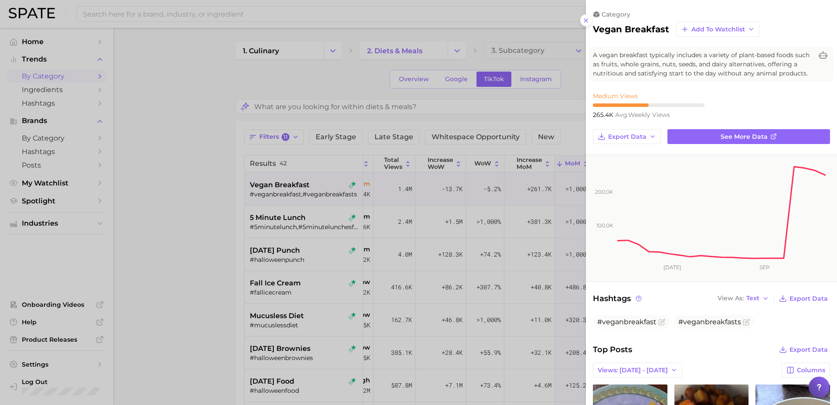
click at [168, 288] on div at bounding box center [418, 202] width 837 height 405
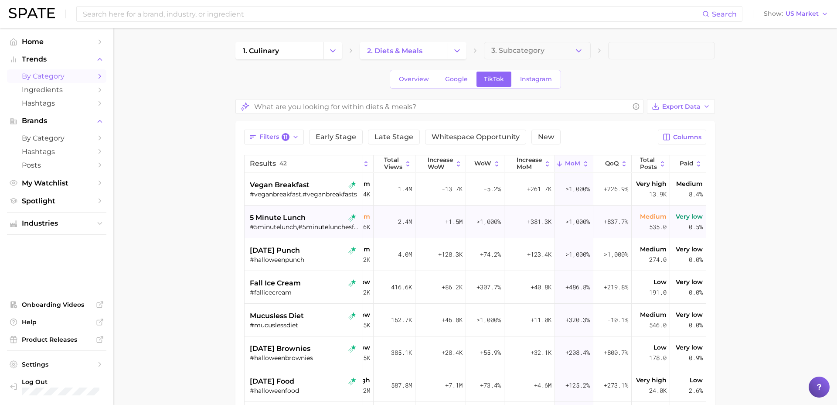
click at [267, 229] on div "#5minutelunch,#5minutelunchesforkids" at bounding box center [305, 227] width 110 height 8
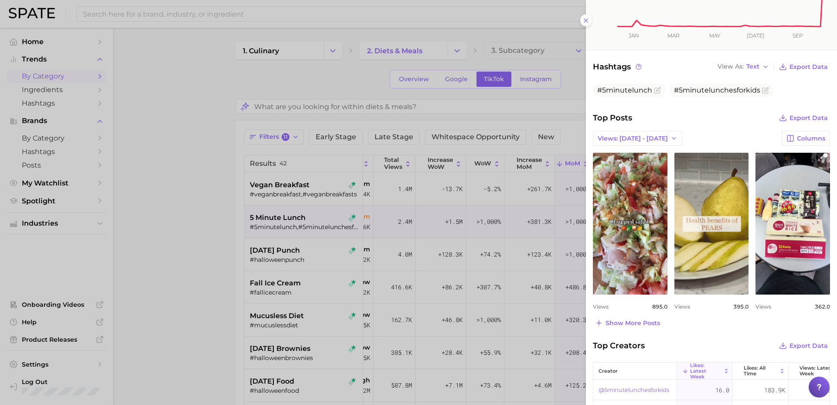
scroll to position [217, 0]
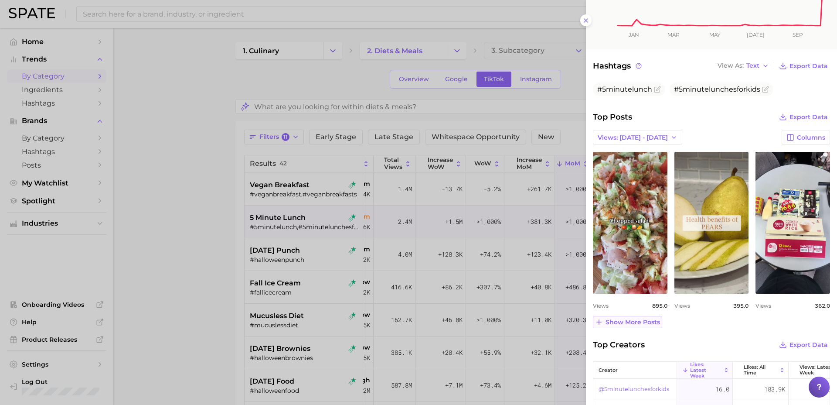
click at [635, 326] on button "Show more posts" at bounding box center [627, 322] width 69 height 12
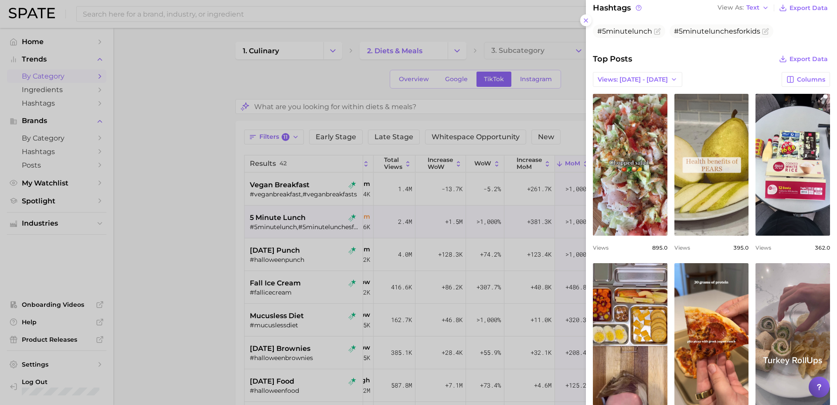
scroll to position [0, 0]
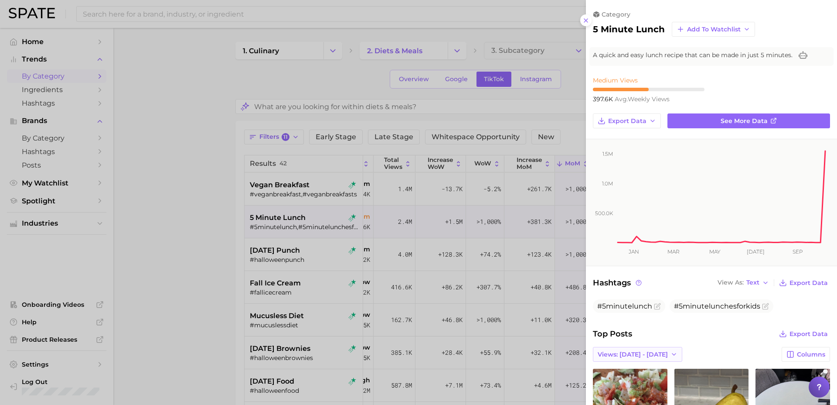
click at [641, 349] on span "Views: [DATE] - [DATE]" at bounding box center [633, 354] width 70 height 7
click at [641, 349] on span "Views: [DATE] - [DATE]" at bounding box center [632, 385] width 70 height 7
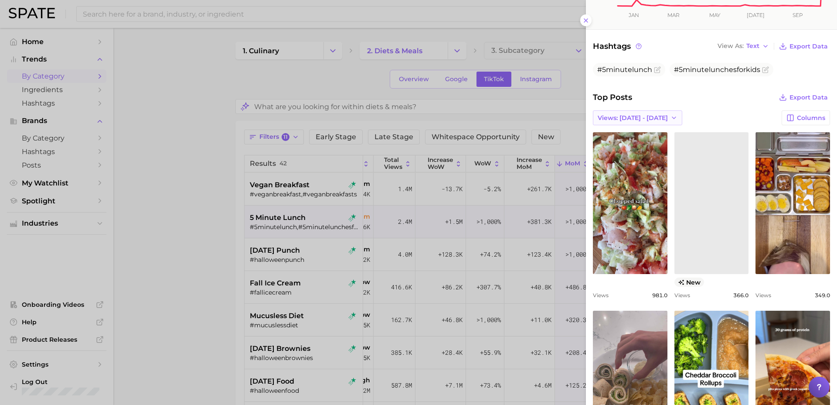
click at [641, 114] on span "Views: [DATE] - [DATE]" at bounding box center [633, 117] width 70 height 7
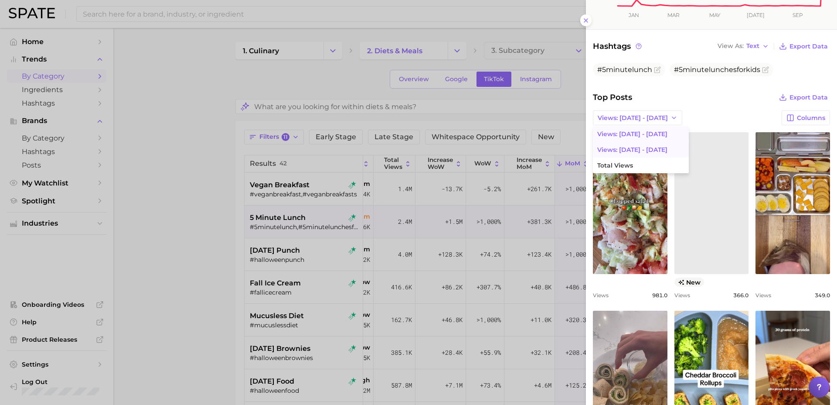
click at [641, 132] on span "Views: [DATE] - [DATE]" at bounding box center [632, 133] width 70 height 7
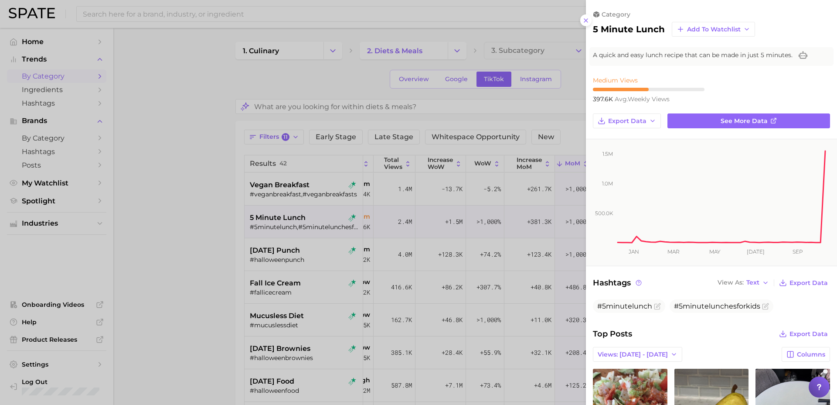
click at [160, 281] on div at bounding box center [418, 202] width 837 height 405
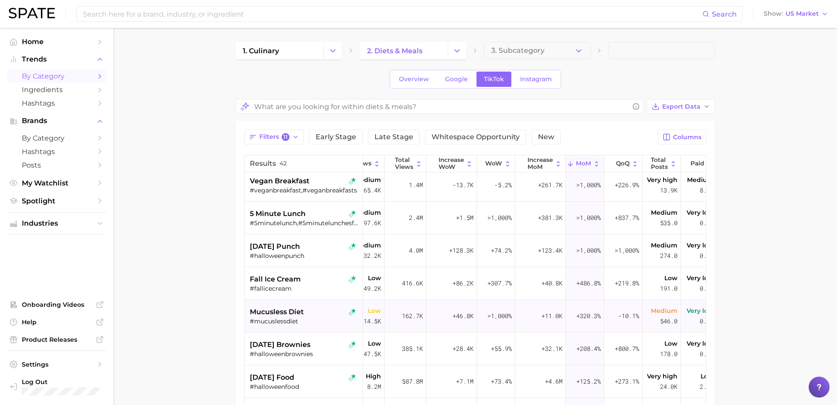
click at [329, 319] on div "#mucuslessdiet" at bounding box center [305, 321] width 110 height 8
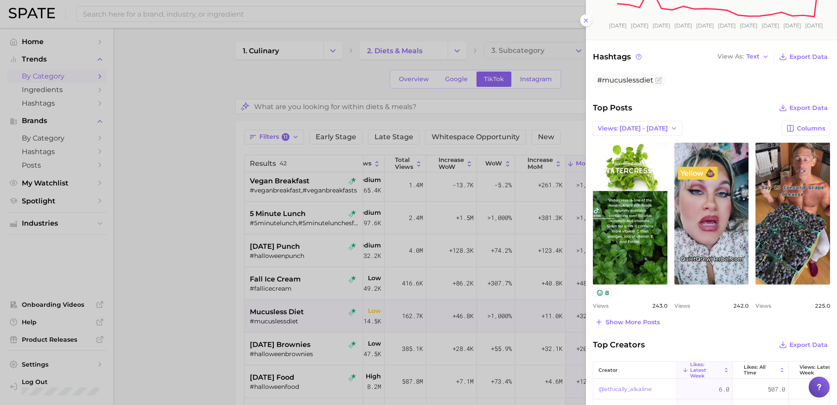
click at [200, 323] on div at bounding box center [418, 202] width 837 height 405
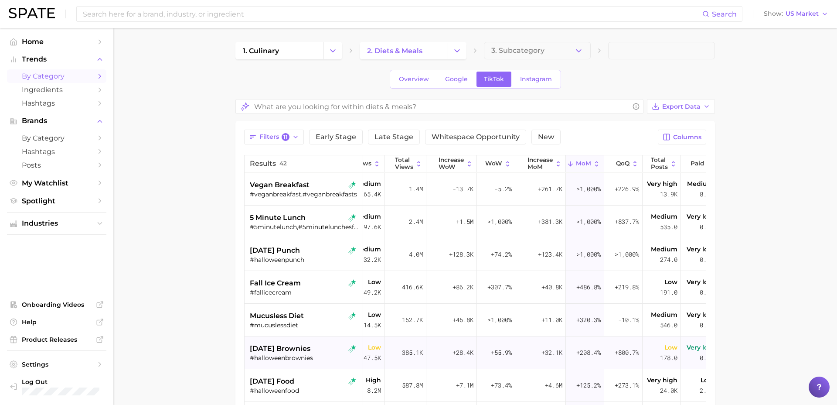
scroll to position [0, 90]
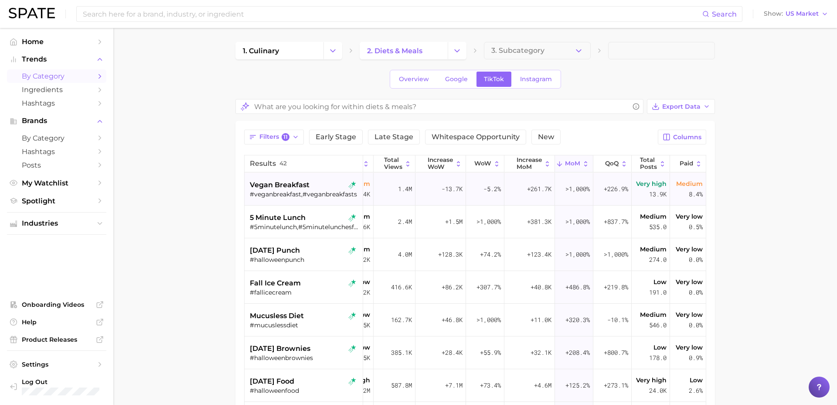
click at [288, 188] on span "vegan breakfast" at bounding box center [280, 185] width 60 height 10
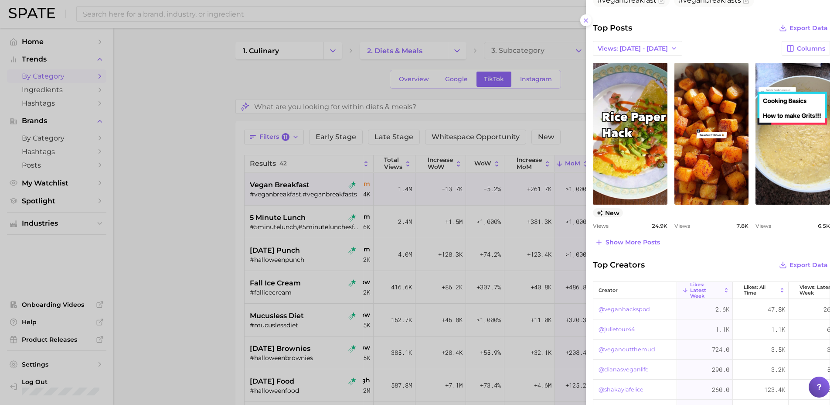
scroll to position [326, 0]
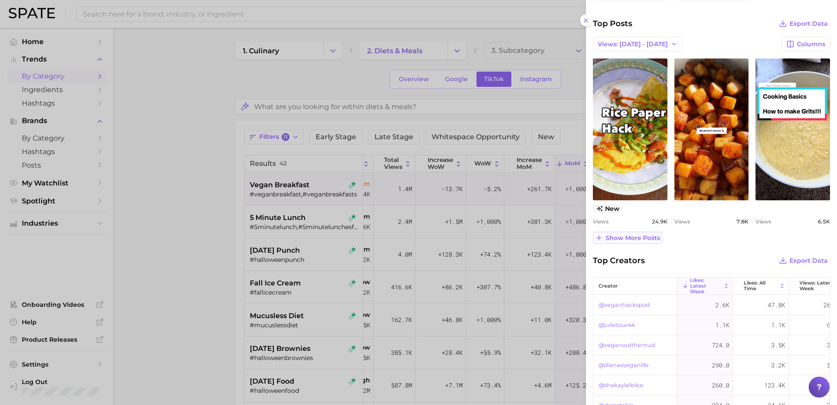
click at [641, 238] on span "Show more posts" at bounding box center [633, 237] width 55 height 7
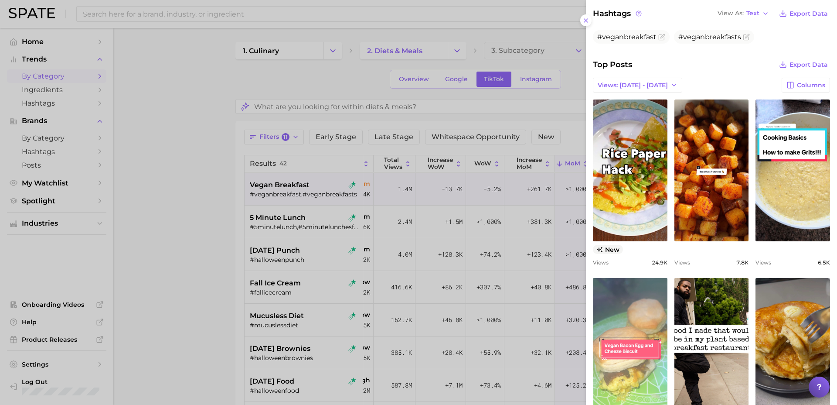
scroll to position [217, 0]
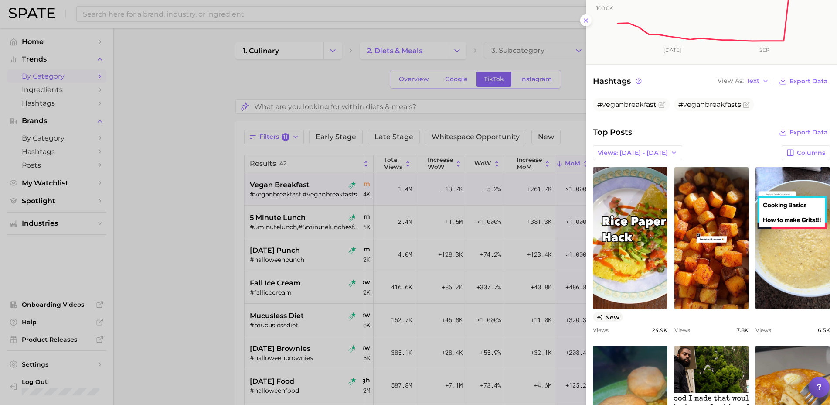
click at [301, 222] on div at bounding box center [418, 202] width 837 height 405
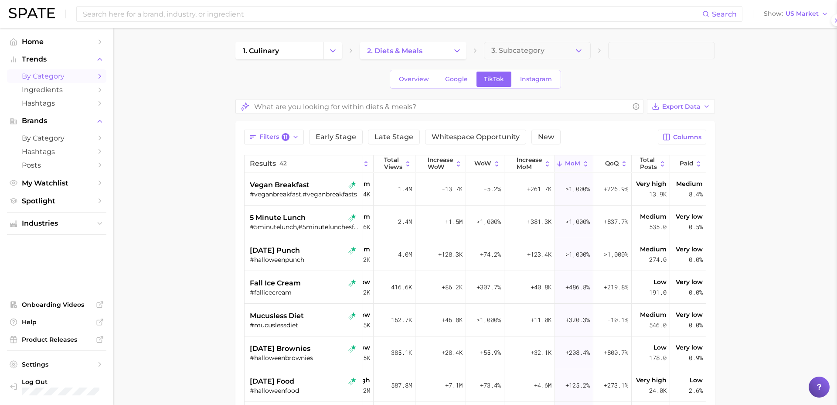
scroll to position [0, 0]
click at [321, 224] on div "#5minutelunch,#5minutelunchesforkids" at bounding box center [305, 227] width 110 height 8
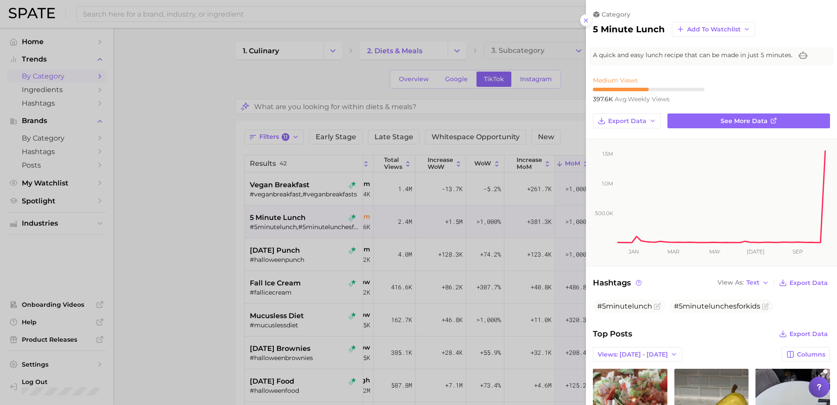
scroll to position [276, 0]
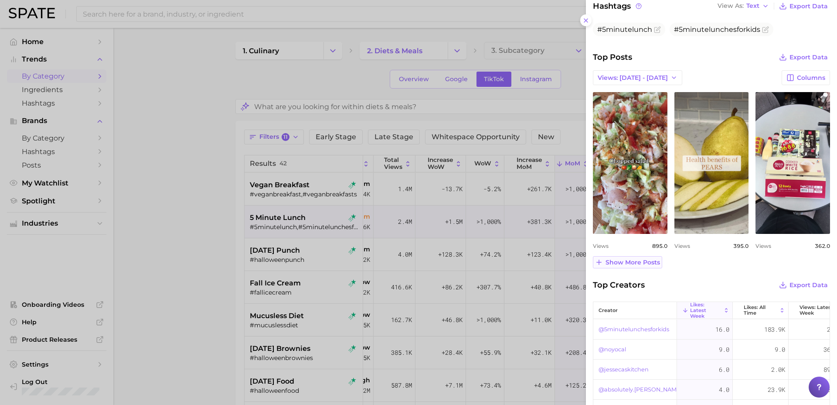
click at [625, 264] on span "Show more posts" at bounding box center [633, 262] width 55 height 7
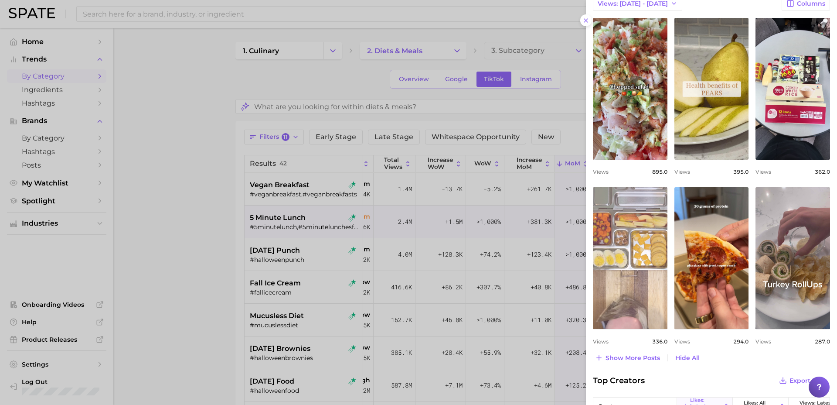
scroll to position [377, 0]
